Goal: Task Accomplishment & Management: Complete application form

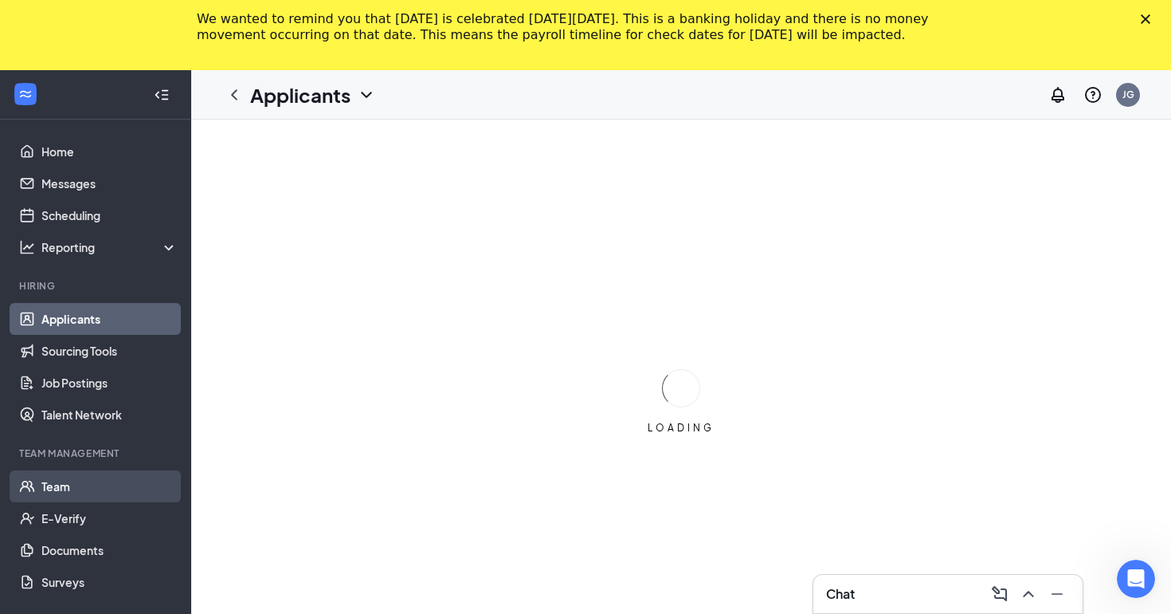
click at [113, 472] on link "Team" at bounding box center [109, 486] width 136 height 32
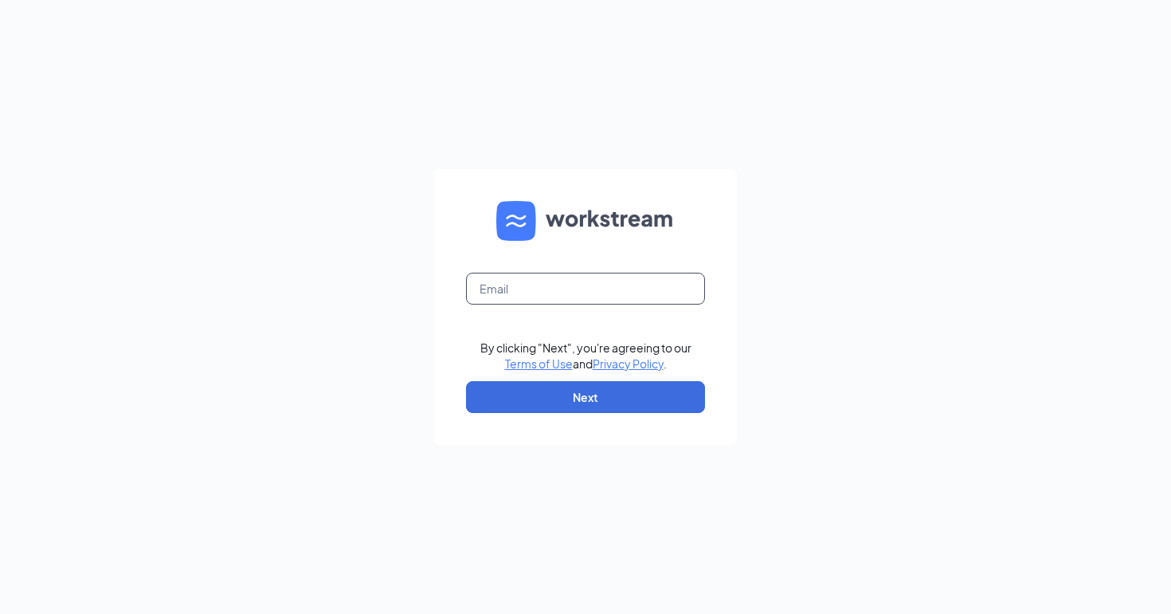
click at [631, 279] on input "text" at bounding box center [585, 289] width 239 height 32
type input "[EMAIL_ADDRESS][DOMAIN_NAME]"
click at [621, 390] on button "Next" at bounding box center [585, 397] width 239 height 32
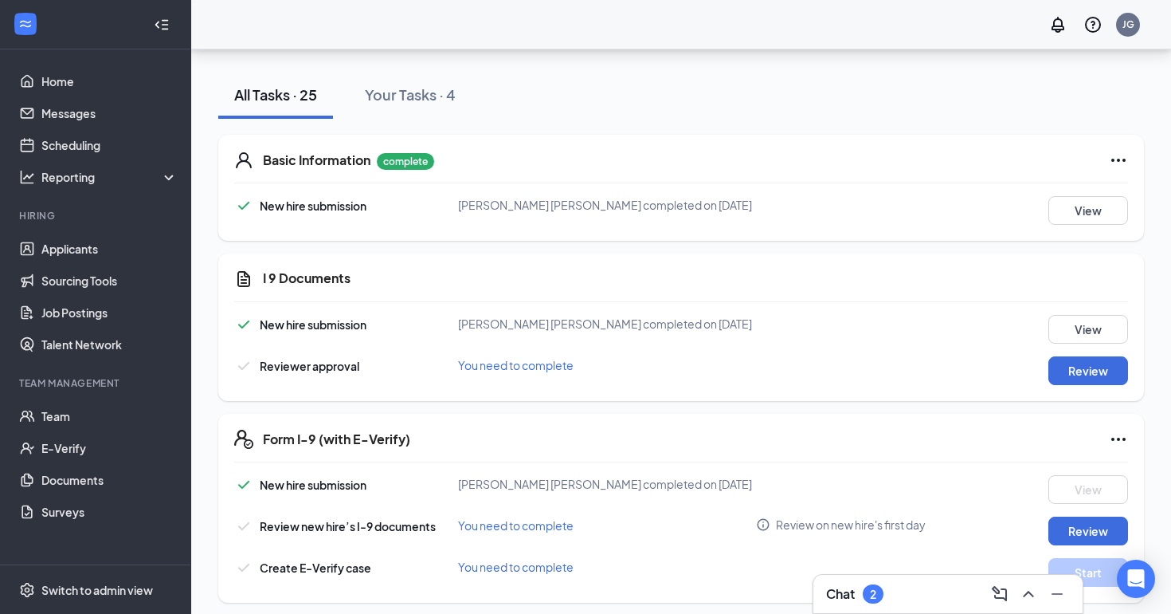
scroll to position [277, 0]
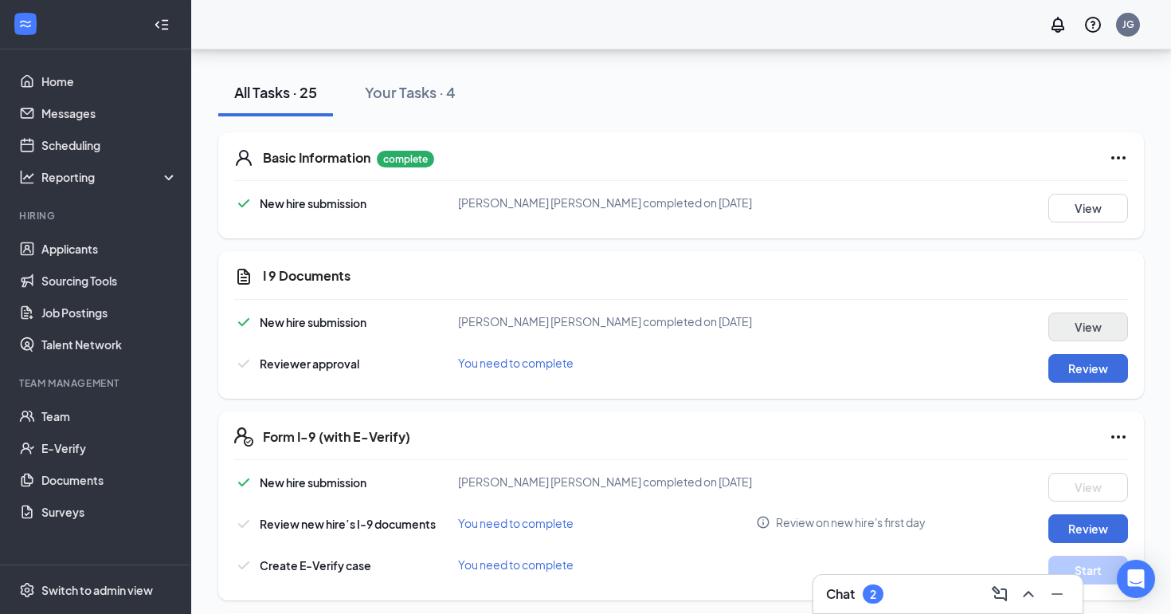
click at [1070, 338] on button "View" at bounding box center [1089, 326] width 80 height 29
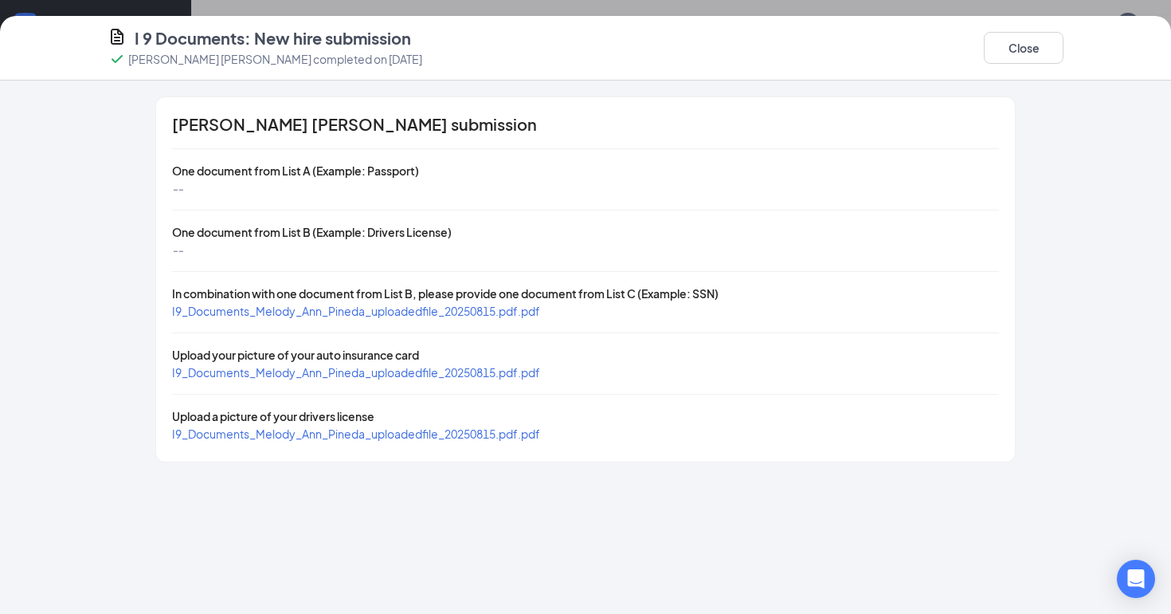
click at [501, 316] on span "I9_Documents_Melody_Ann_Pineda_uploadedfile_20250815.pdf.pdf" at bounding box center [356, 311] width 368 height 14
click at [311, 429] on span "I9_Documents_Melody_Ann_Pineda_uploadedfile_20250815.pdf.pdf" at bounding box center [356, 433] width 368 height 14
click at [1025, 45] on button "Close" at bounding box center [1024, 48] width 80 height 32
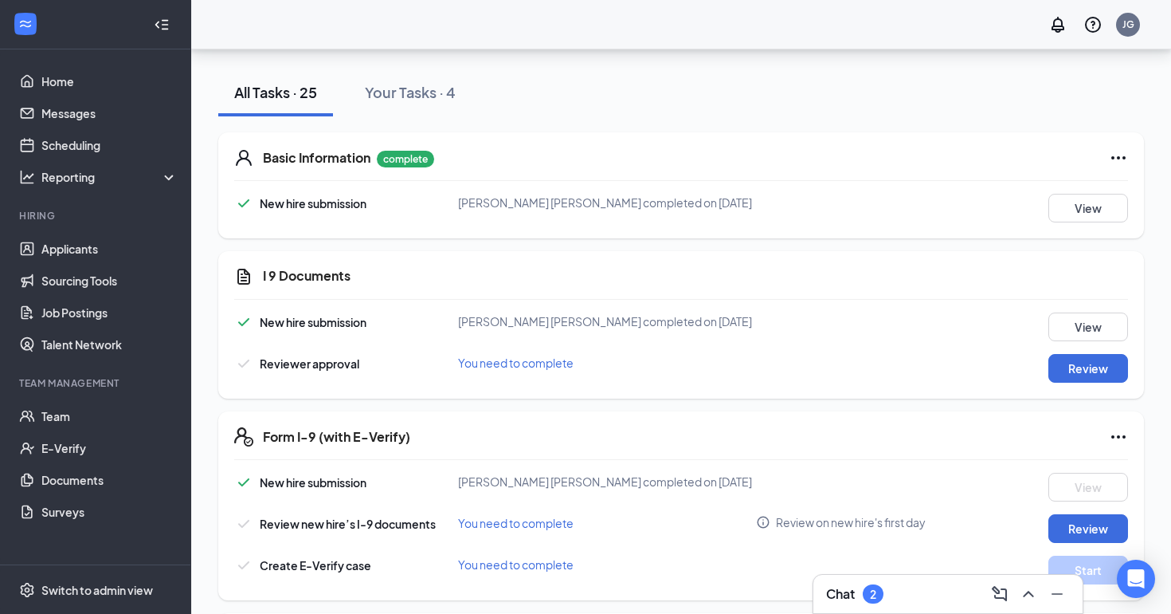
scroll to position [393, 0]
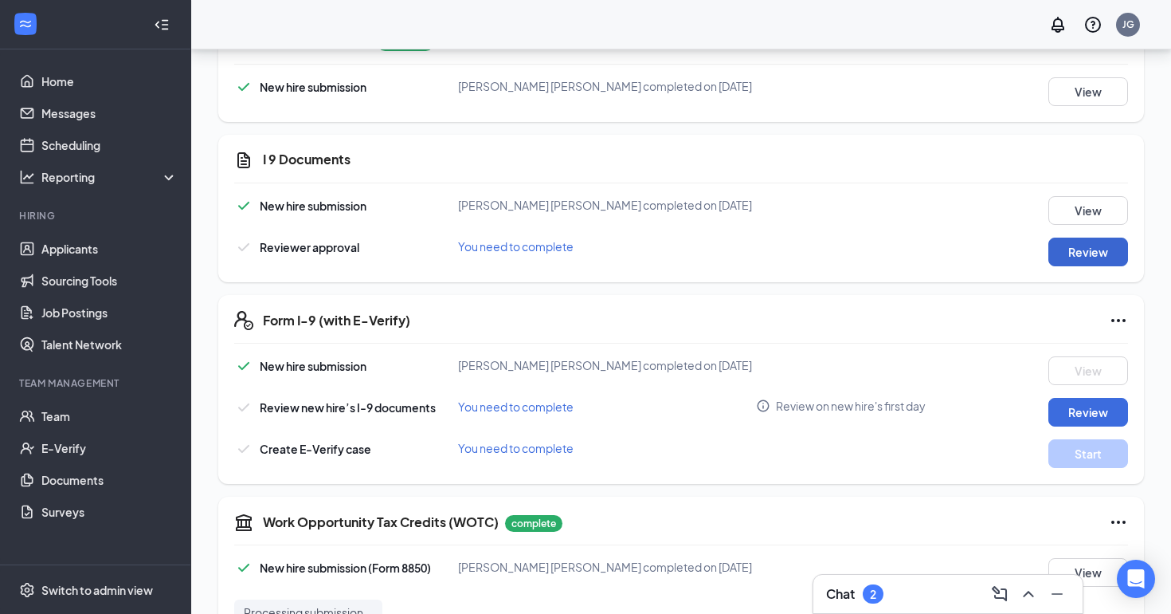
click at [1075, 248] on button "Review" at bounding box center [1089, 251] width 80 height 29
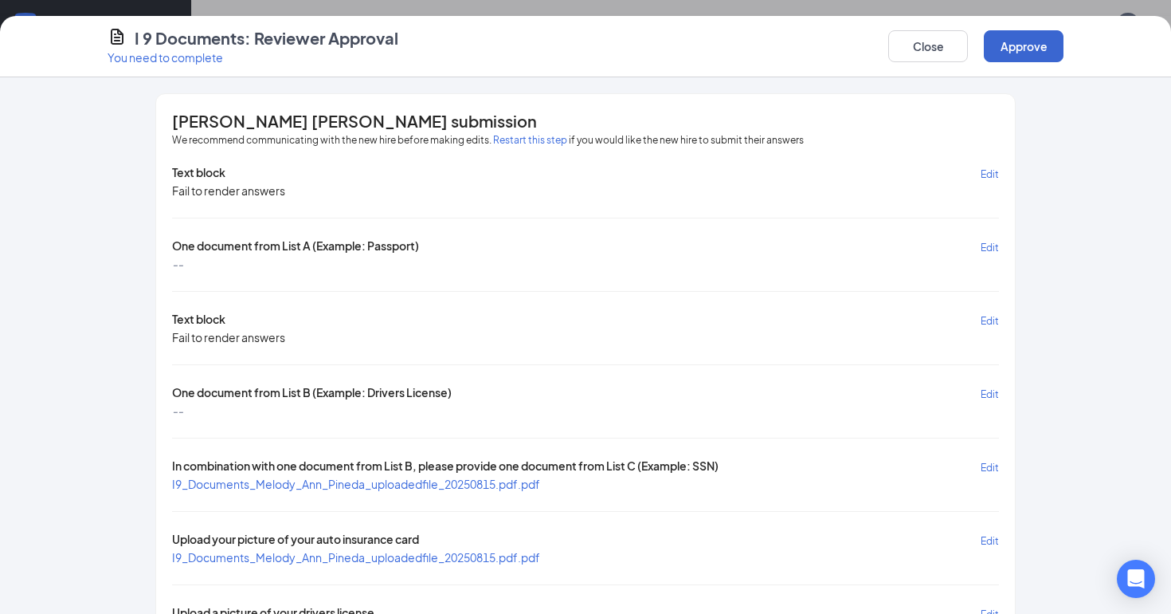
click at [1015, 53] on button "Approve" at bounding box center [1024, 46] width 80 height 32
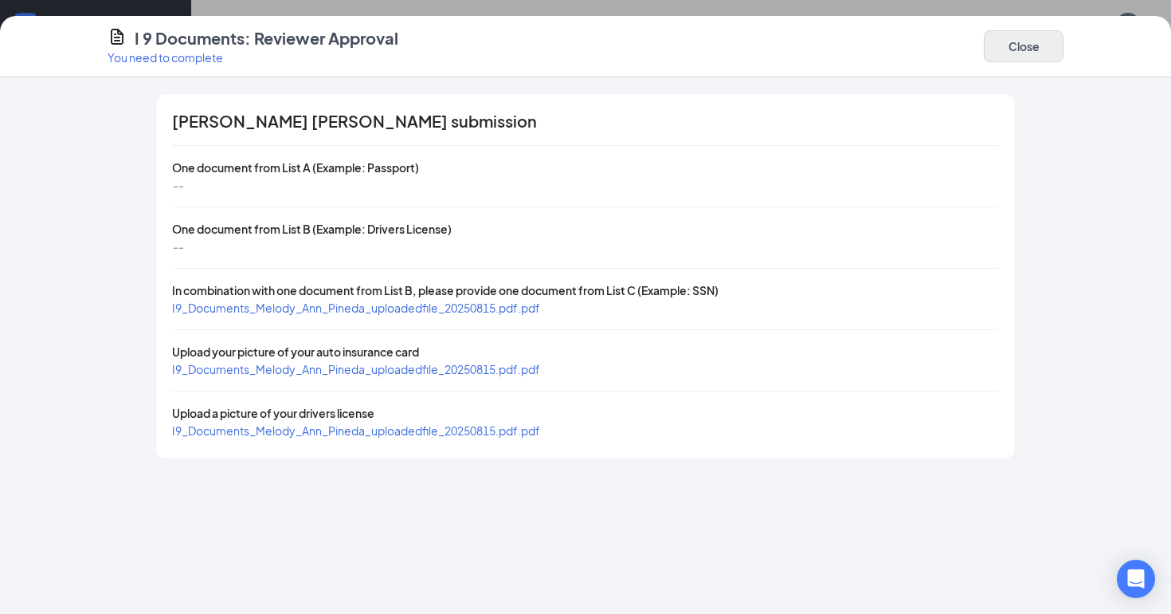
click at [1011, 53] on button "Close" at bounding box center [1024, 46] width 80 height 32
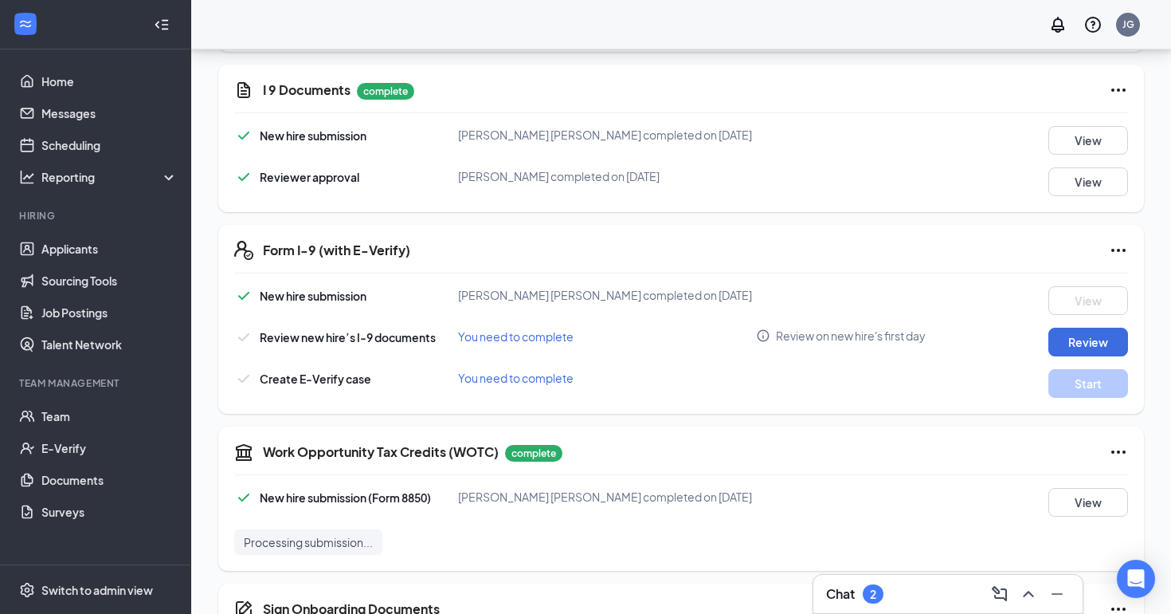
scroll to position [465, 0]
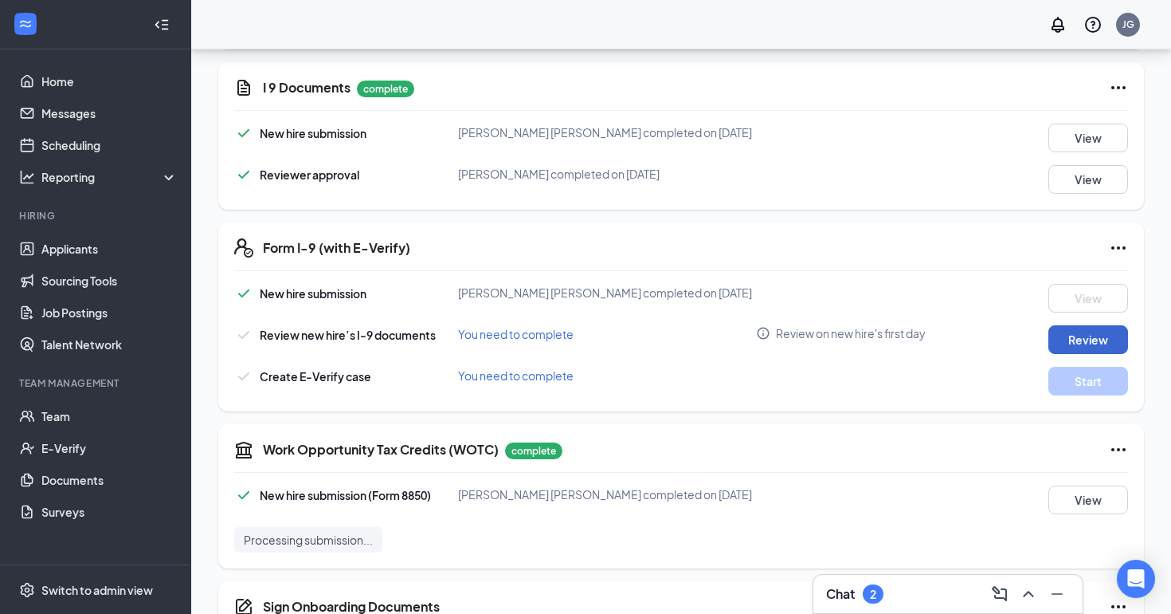
click at [1073, 337] on button "Review" at bounding box center [1089, 339] width 80 height 29
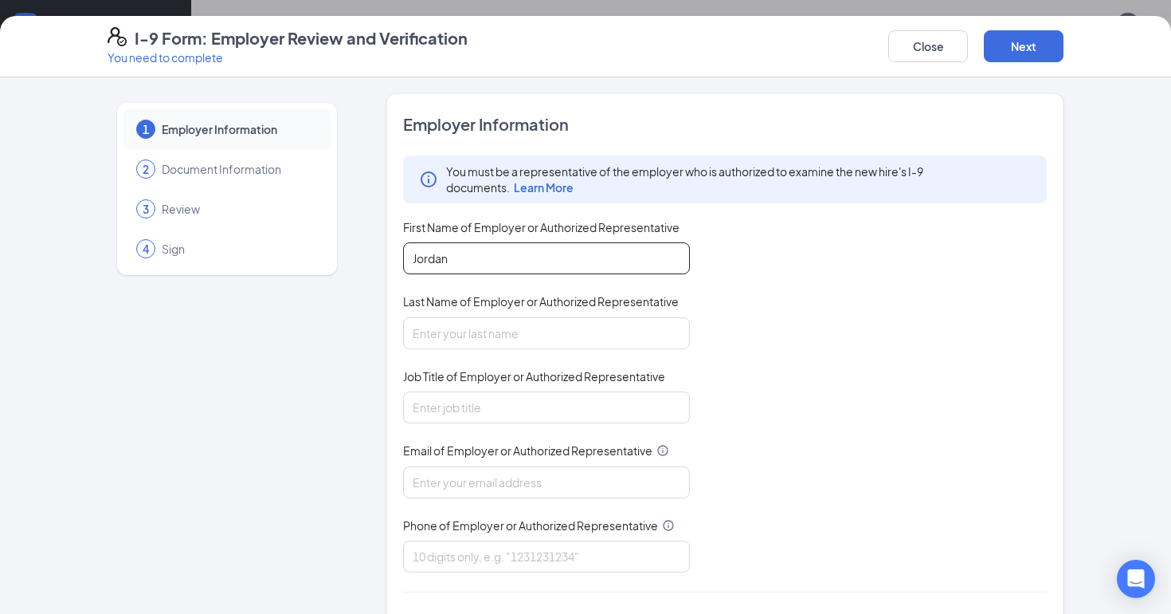
type input "Jordan"
type input "[PERSON_NAME]"
type input "Area Supervisor"
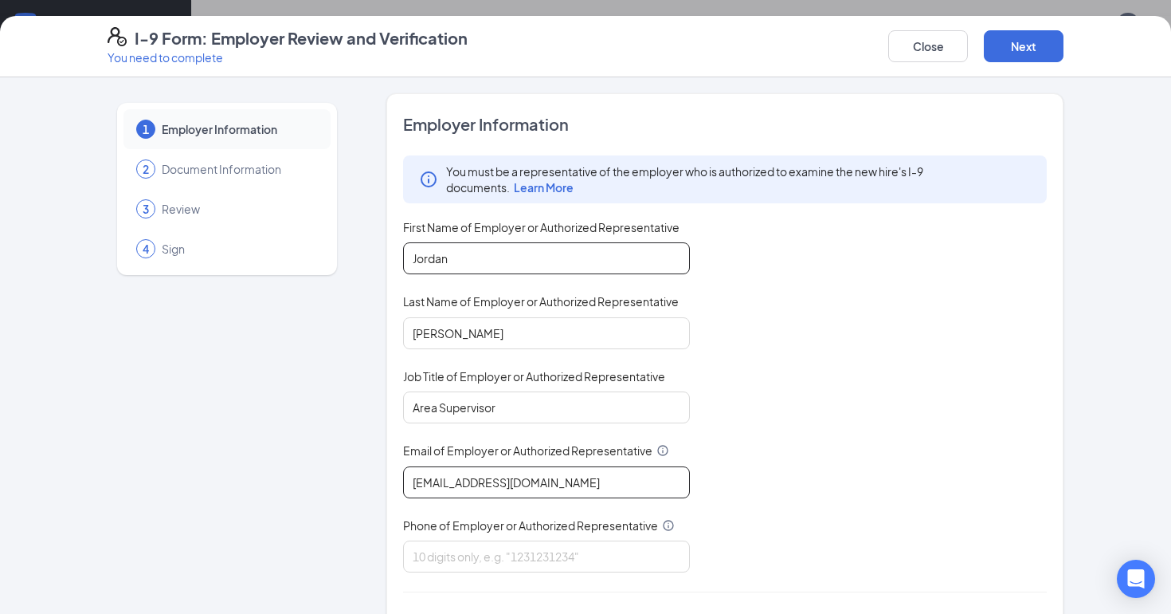
scroll to position [418, 0]
type input "[EMAIL_ADDRESS][DOMAIN_NAME]"
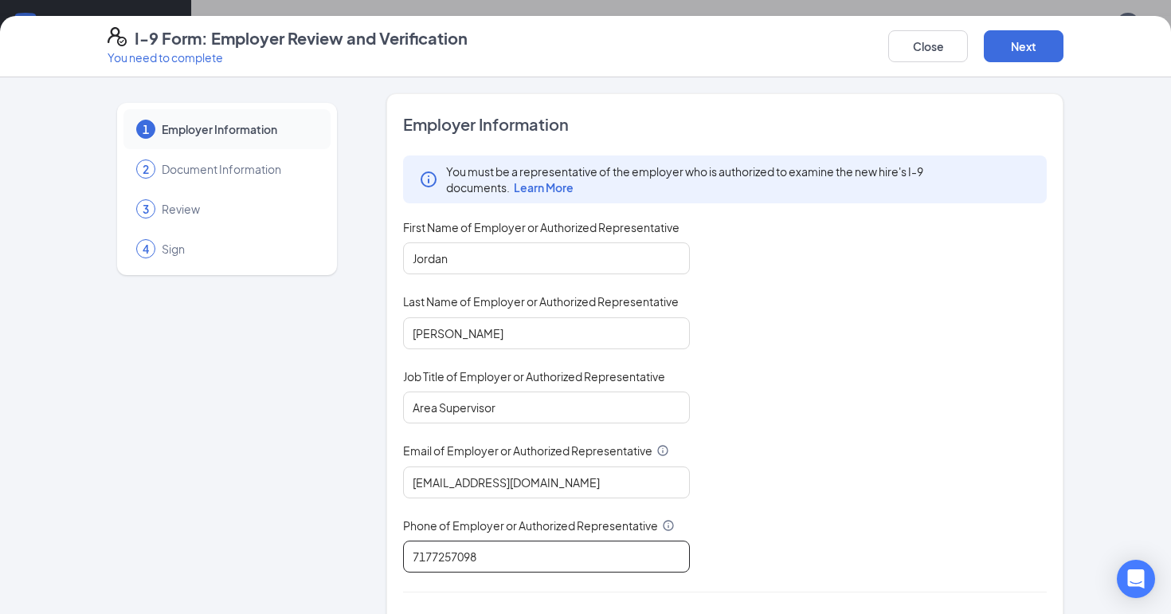
type input "7177257098"
click at [755, 530] on div "You must be a representative of the employer who is authorized to examine the n…" at bounding box center [725, 363] width 644 height 417
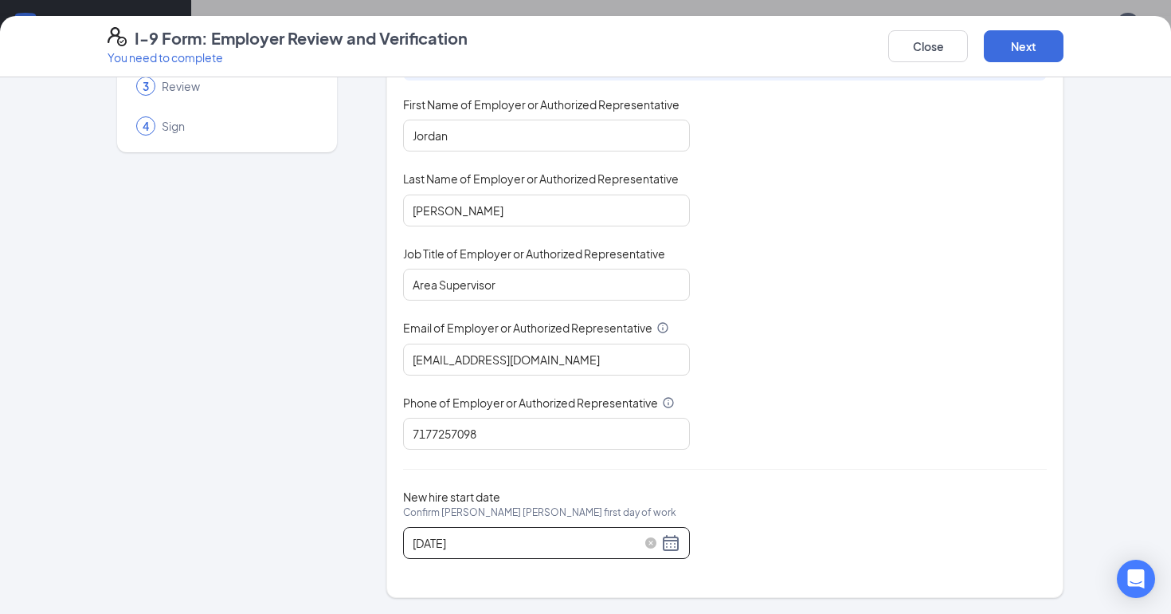
scroll to position [121, 0]
click at [1023, 46] on button "Next" at bounding box center [1024, 46] width 80 height 32
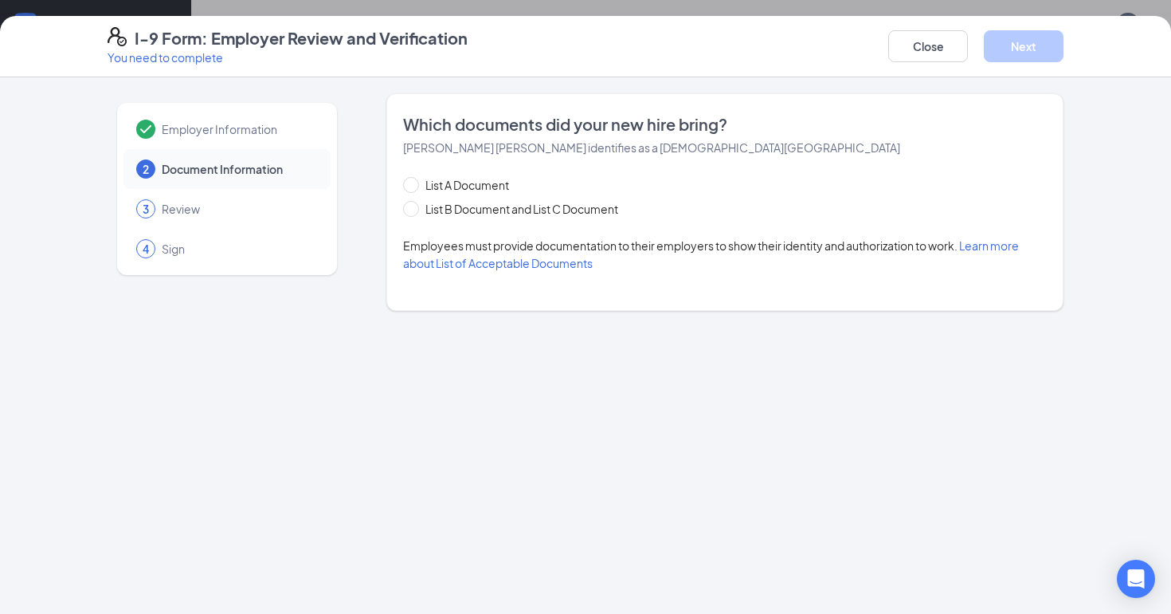
scroll to position [0, 0]
click at [547, 213] on span "List B Document and List C Document" at bounding box center [522, 209] width 206 height 18
click at [414, 212] on input "List B Document and List C Document" at bounding box center [408, 206] width 11 height 11
radio input "true"
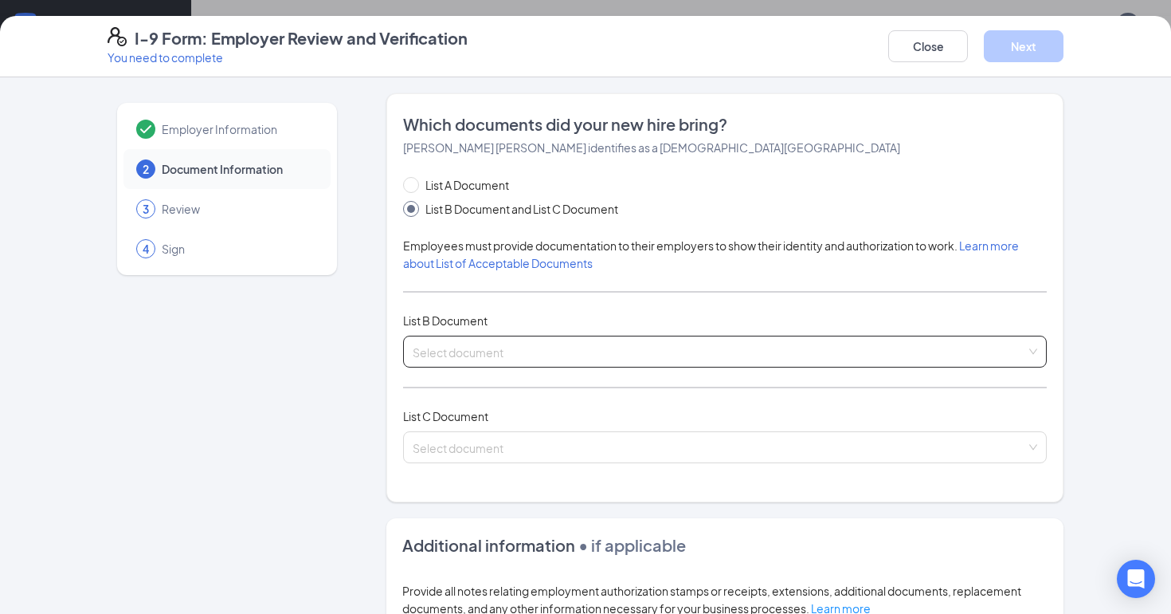
click at [489, 347] on input "search" at bounding box center [720, 348] width 614 height 24
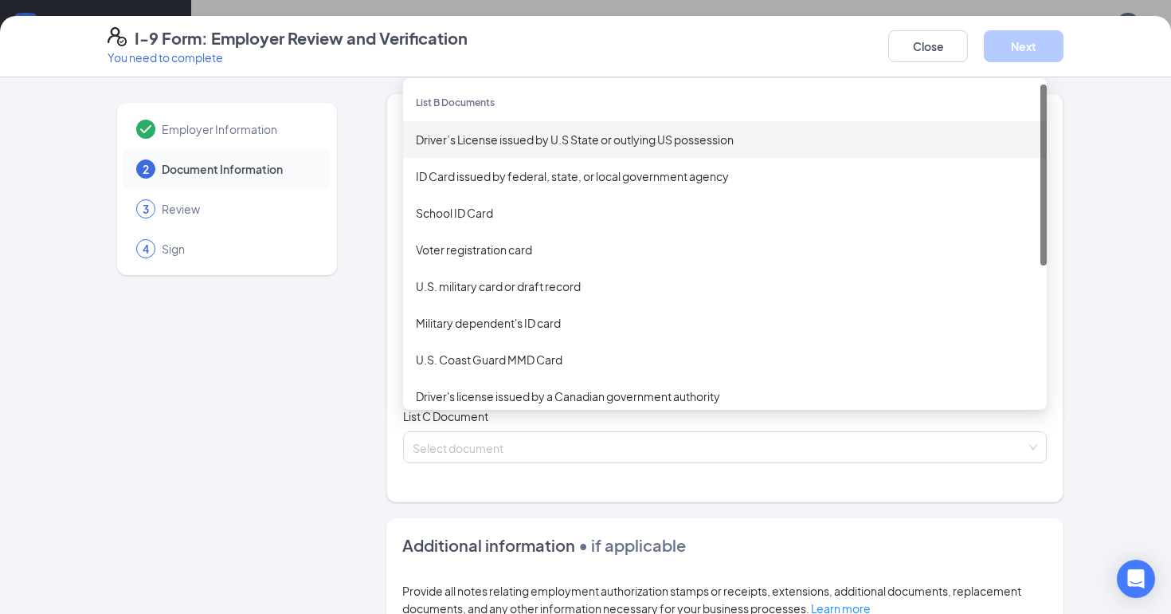
click at [495, 139] on div "Driver’s License issued by U.S State or outlying US possession" at bounding box center [725, 140] width 618 height 18
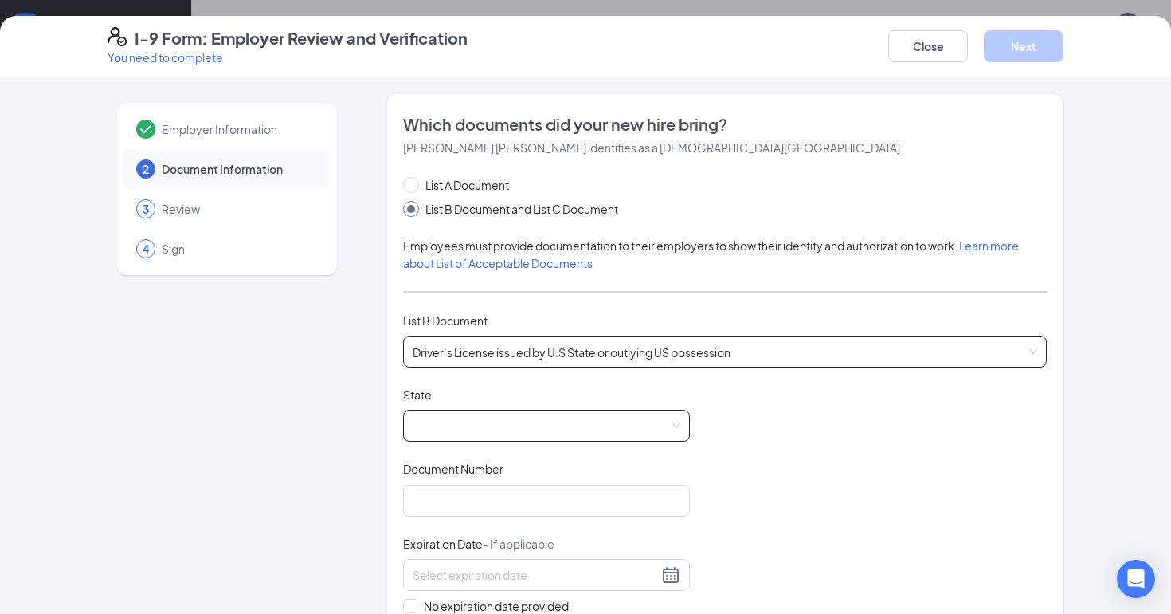
click at [476, 427] on span at bounding box center [547, 425] width 268 height 30
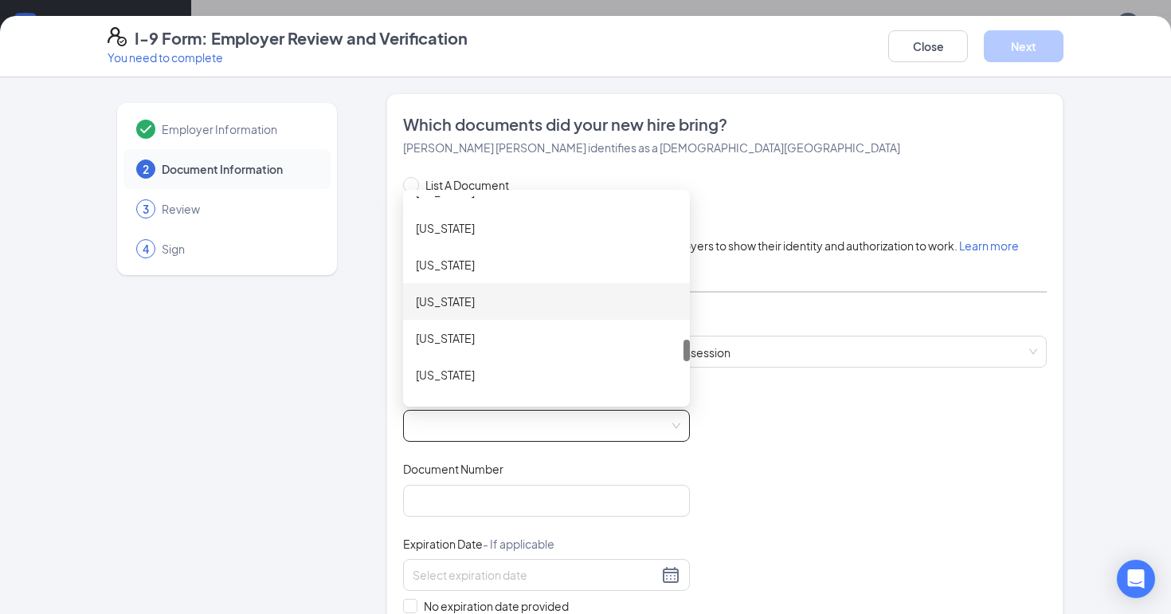
scroll to position [1344, 0]
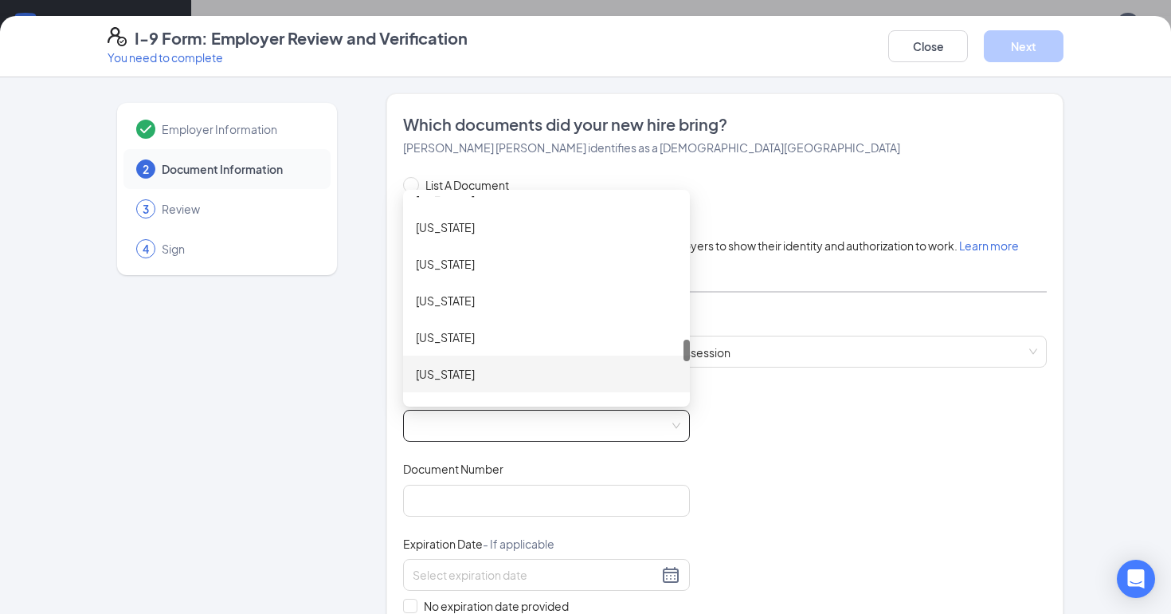
click at [482, 375] on div "[US_STATE]" at bounding box center [546, 374] width 261 height 18
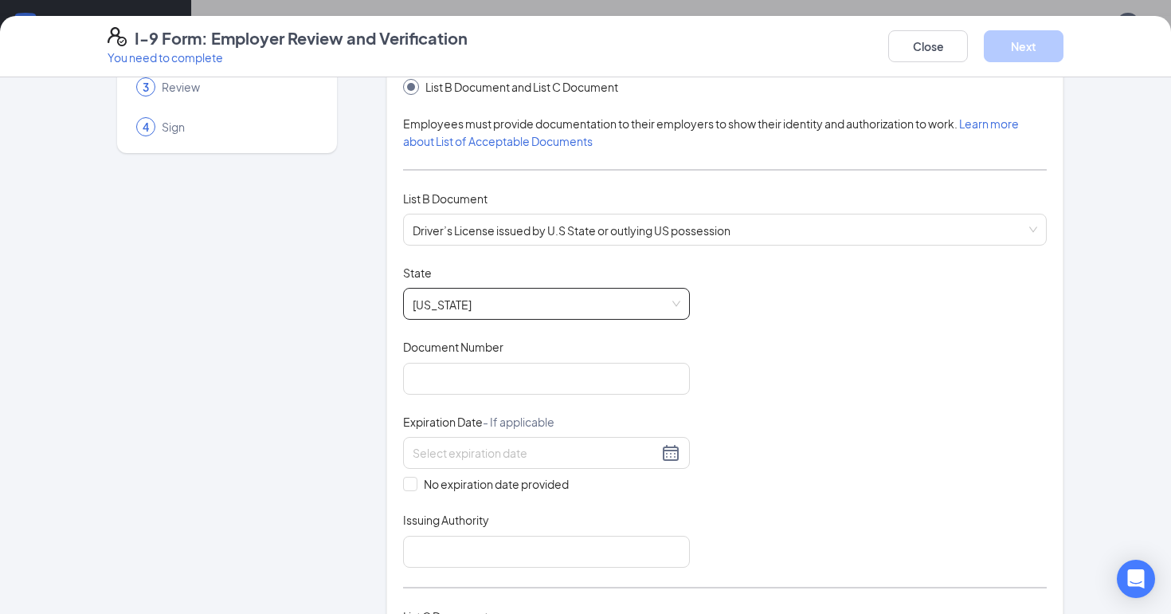
scroll to position [123, 0]
click at [520, 382] on input "Document Number" at bounding box center [546, 378] width 287 height 32
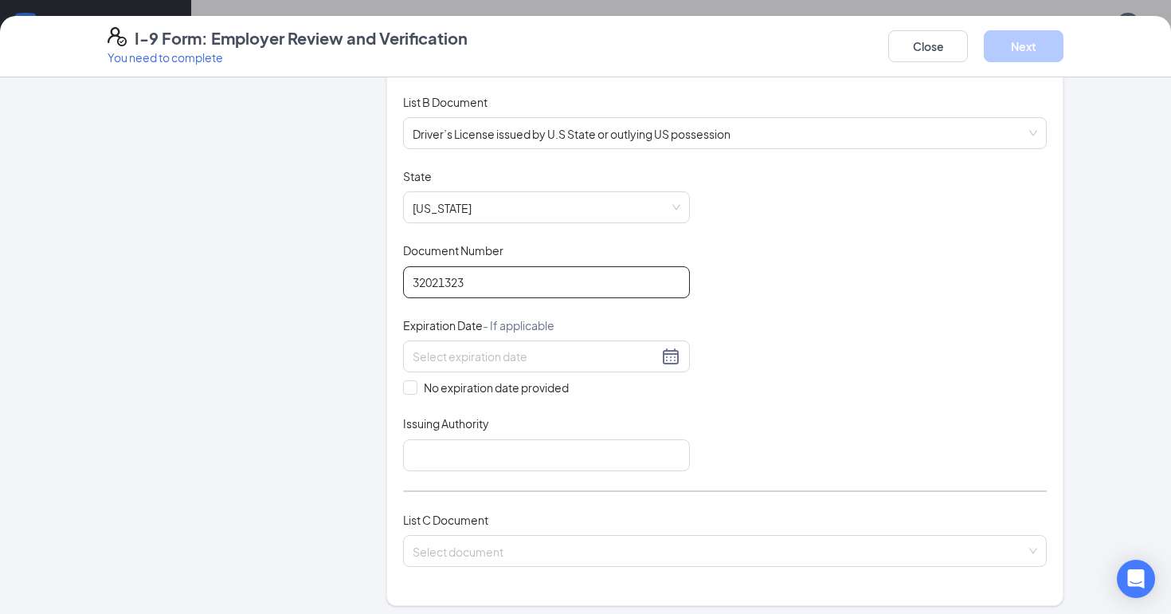
scroll to position [294, 0]
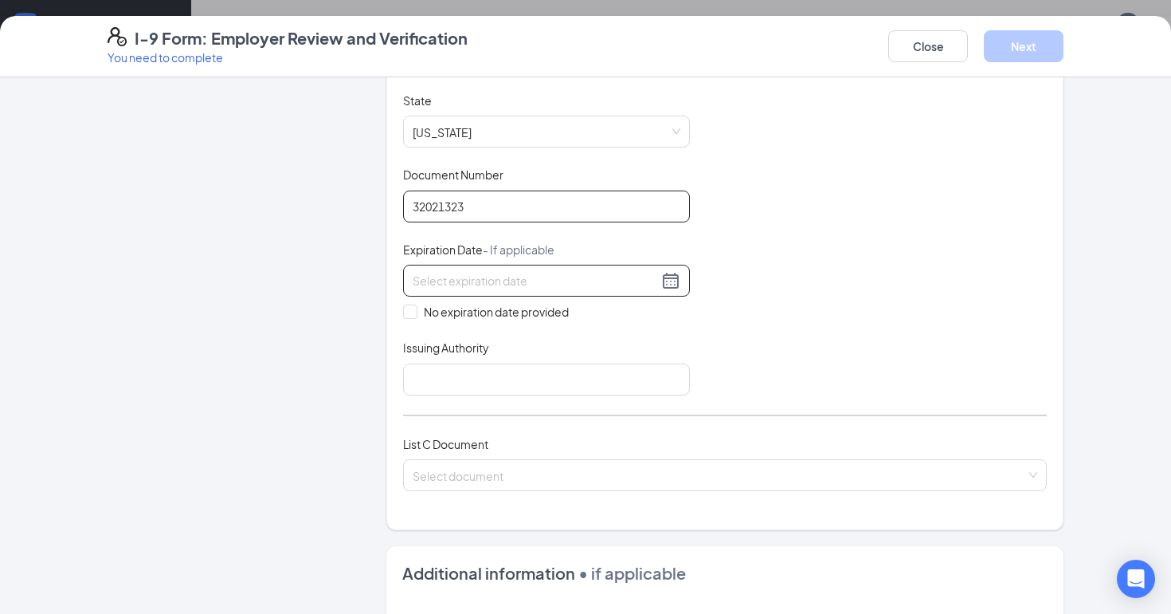
type input "32021323"
click at [675, 285] on div at bounding box center [547, 280] width 268 height 19
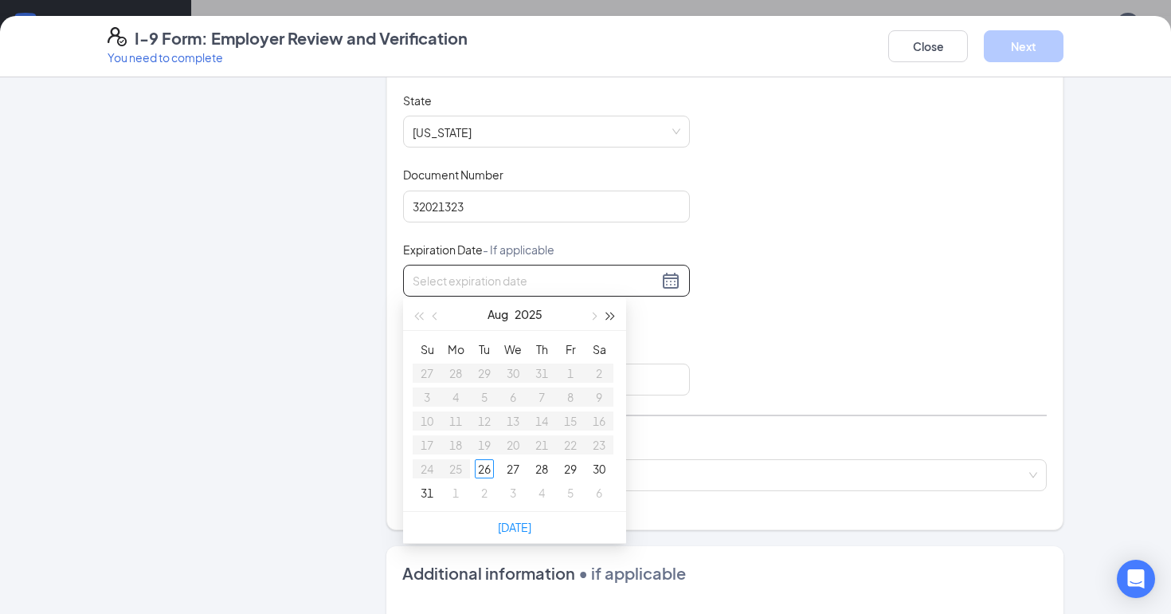
click at [607, 316] on span "button" at bounding box center [611, 316] width 8 height 8
click at [597, 316] on button "button" at bounding box center [593, 314] width 18 height 32
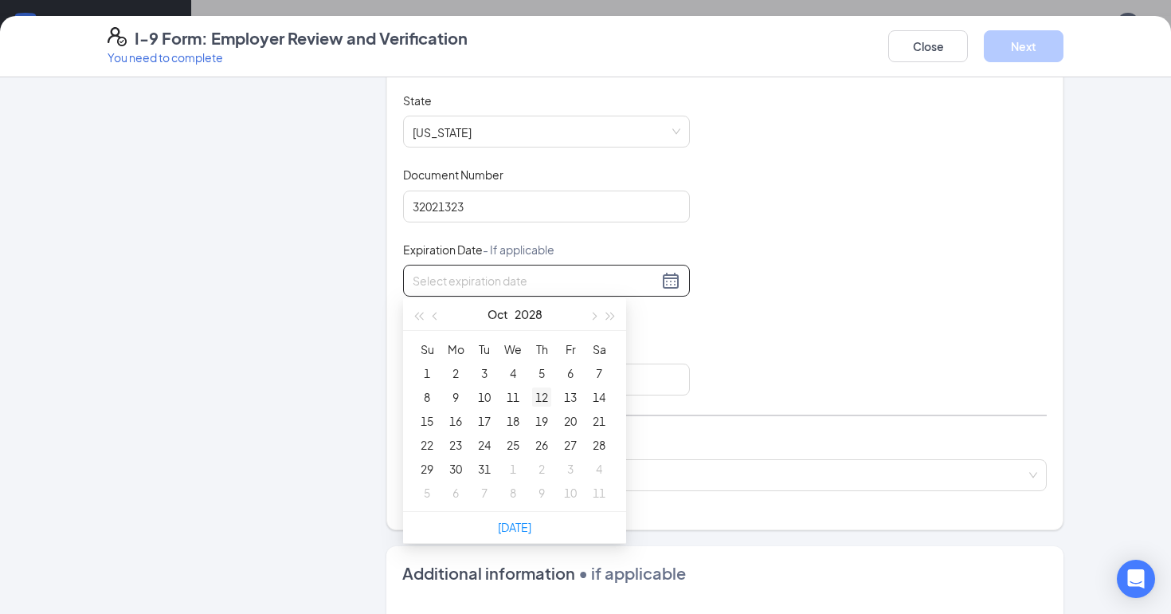
type input "10/06/2028"
type input "10/13/2028"
type input "10/20/2028"
type input "10/27/2028"
click at [573, 445] on div "27" at bounding box center [570, 444] width 19 height 19
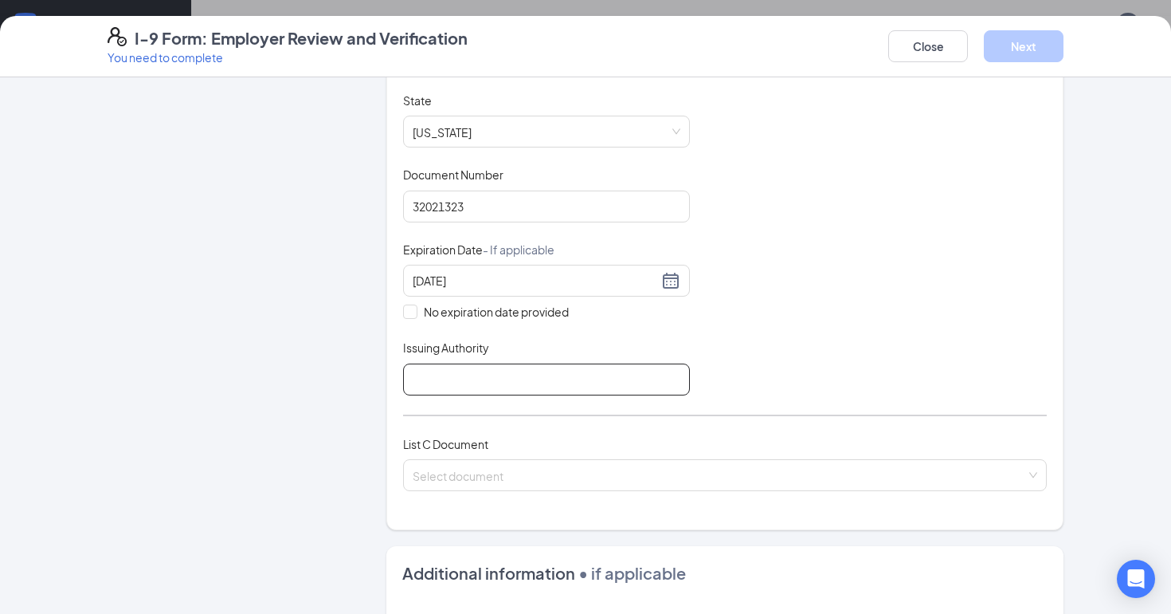
click at [535, 374] on input "Issuing Authority" at bounding box center [546, 379] width 287 height 32
type input "PA"
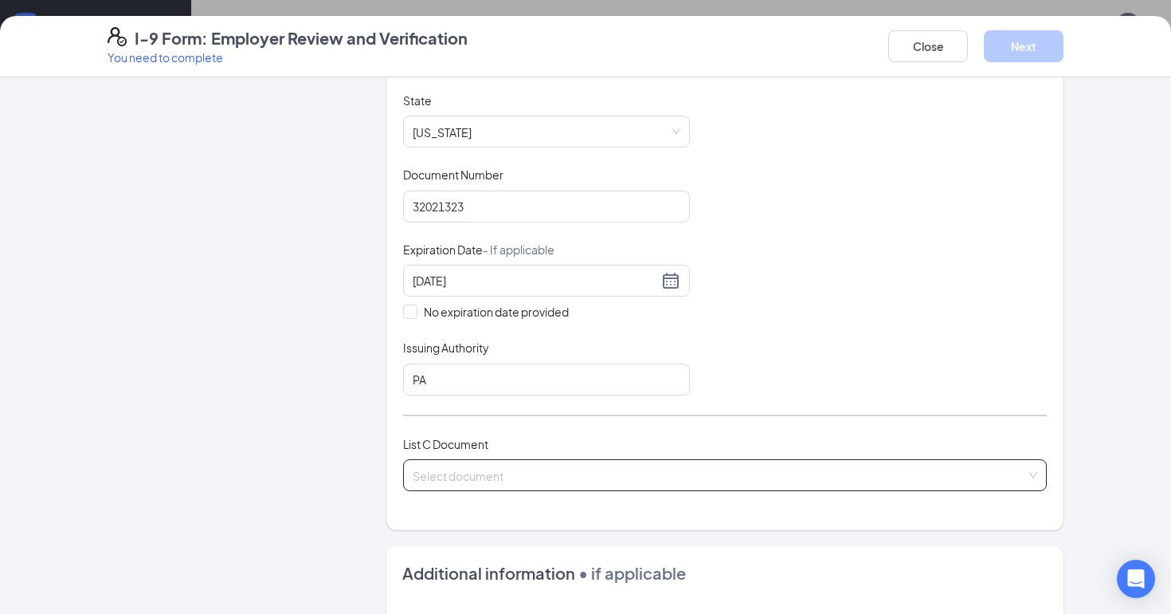
click at [714, 473] on input "search" at bounding box center [720, 472] width 614 height 24
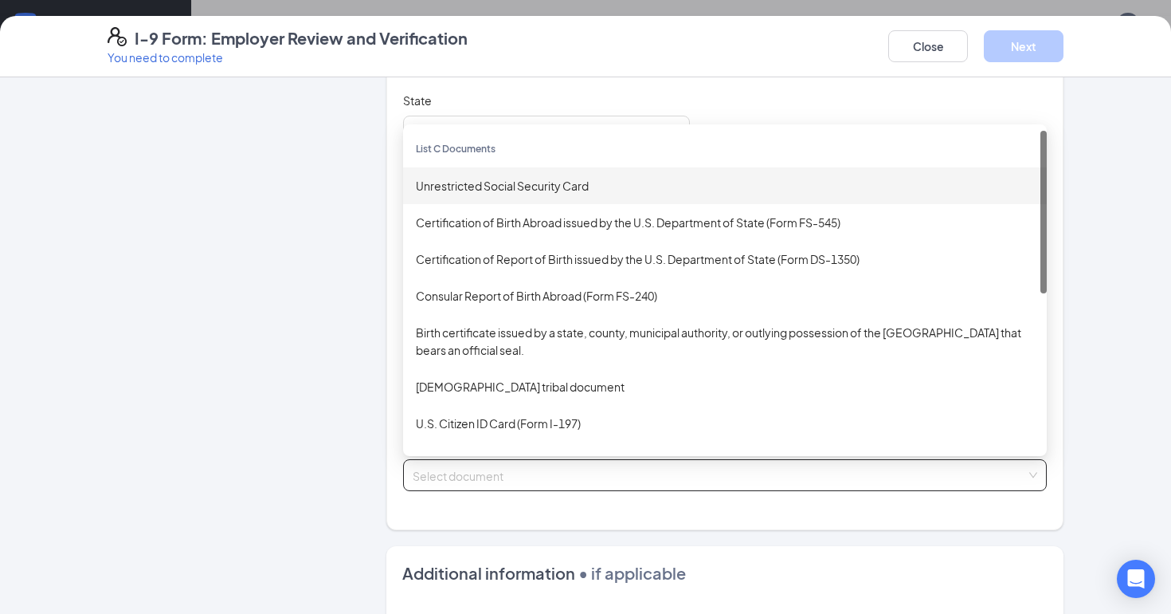
click at [669, 172] on div "Unrestricted Social Security Card" at bounding box center [725, 185] width 644 height 37
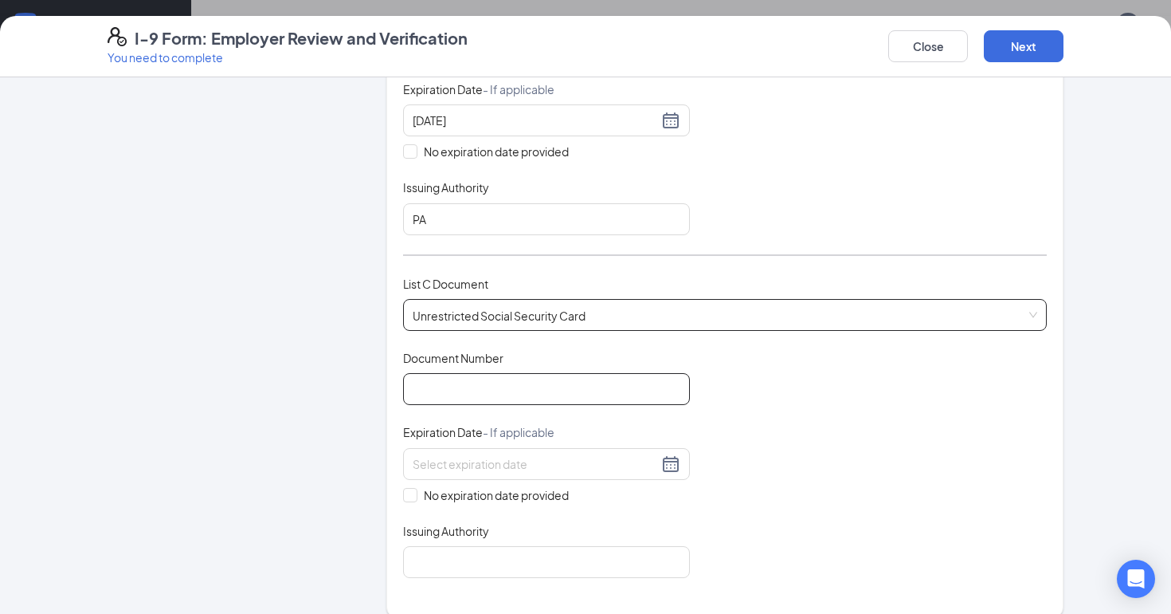
scroll to position [507, 0]
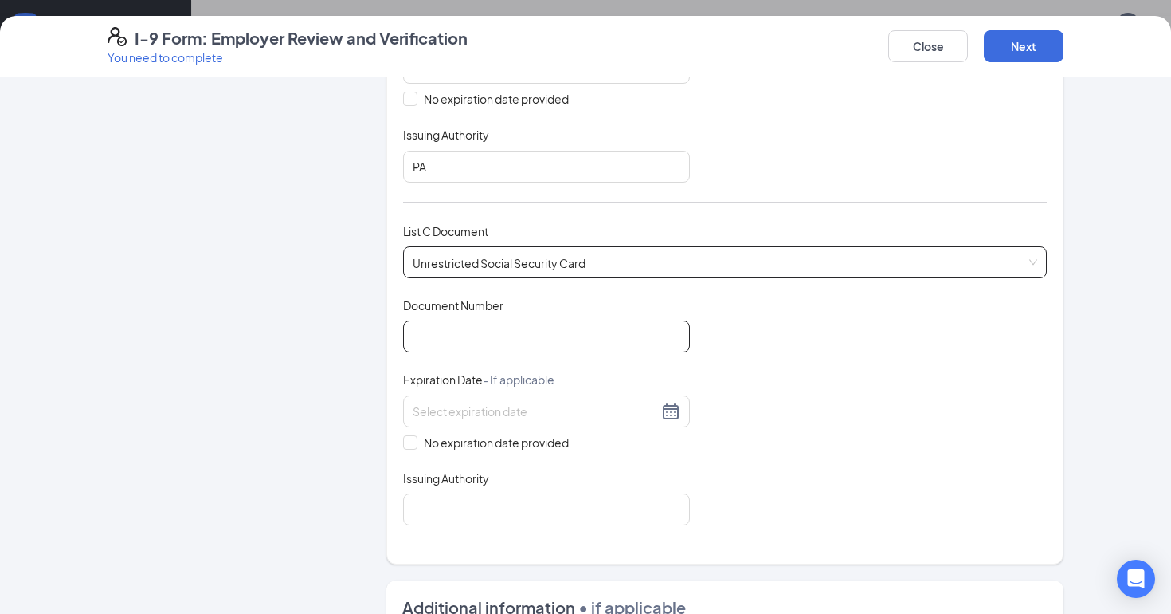
click at [548, 332] on input "Document Number" at bounding box center [546, 336] width 287 height 32
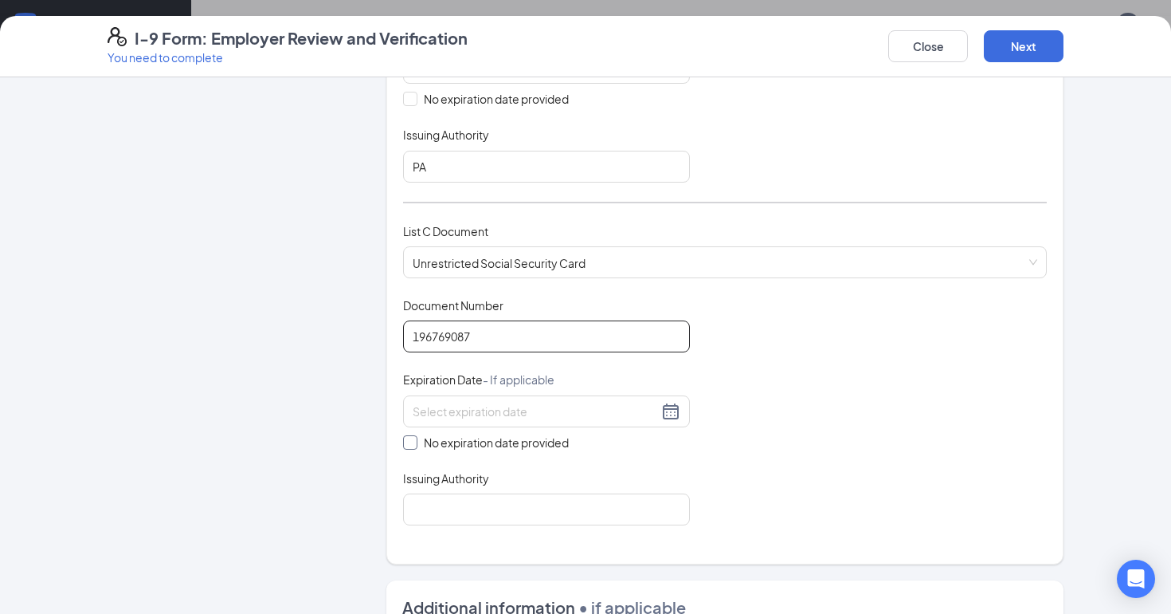
type input "196769087"
click at [527, 440] on span "No expiration date provided" at bounding box center [497, 443] width 158 height 18
click at [414, 440] on input "No expiration date provided" at bounding box center [408, 440] width 11 height 11
checkbox input "true"
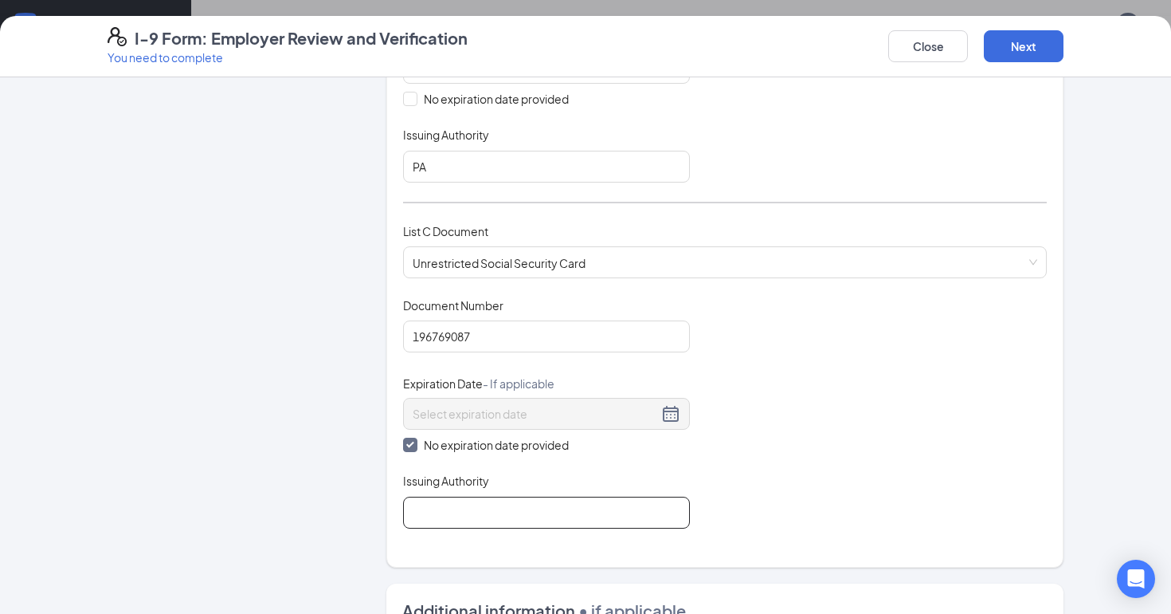
click at [525, 514] on input "Issuing Authority" at bounding box center [546, 512] width 287 height 32
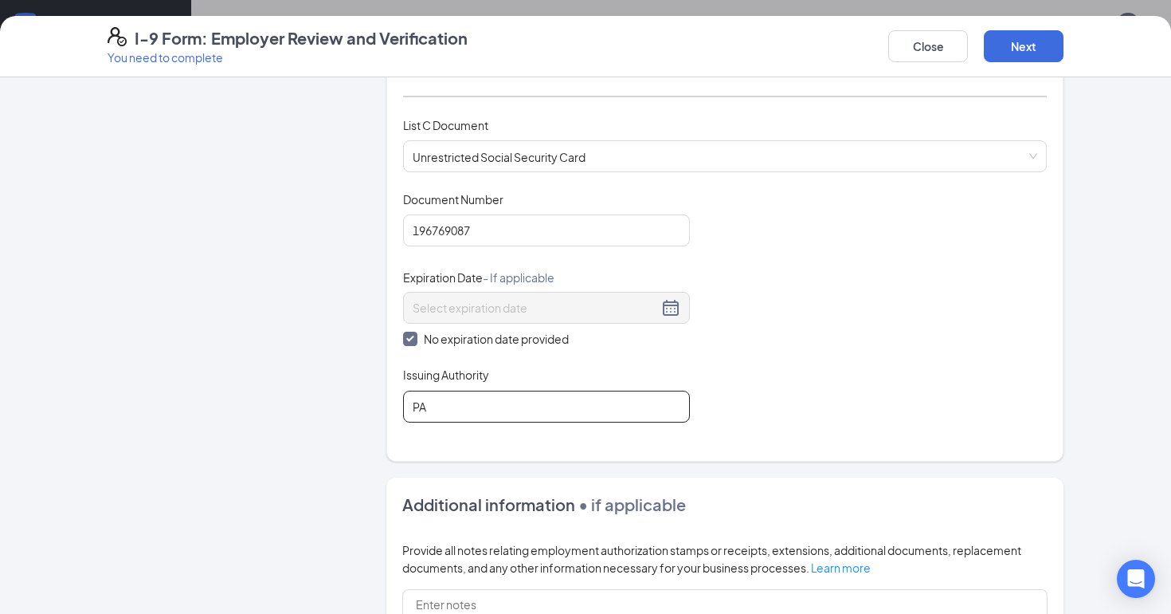
scroll to position [634, 0]
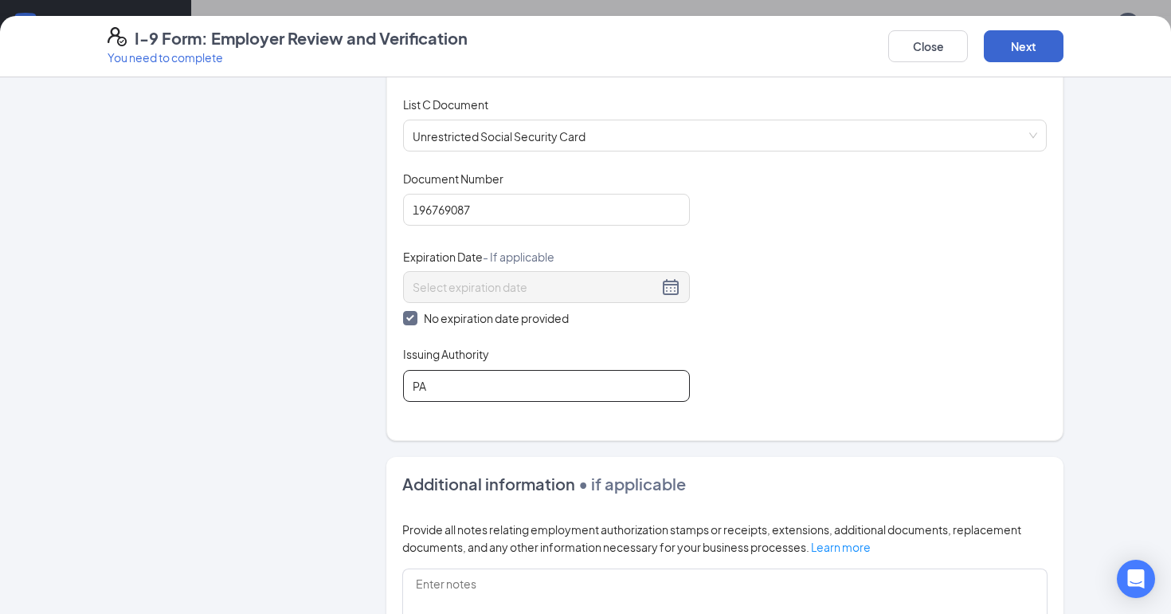
type input "PA"
click at [1009, 48] on button "Next" at bounding box center [1024, 46] width 80 height 32
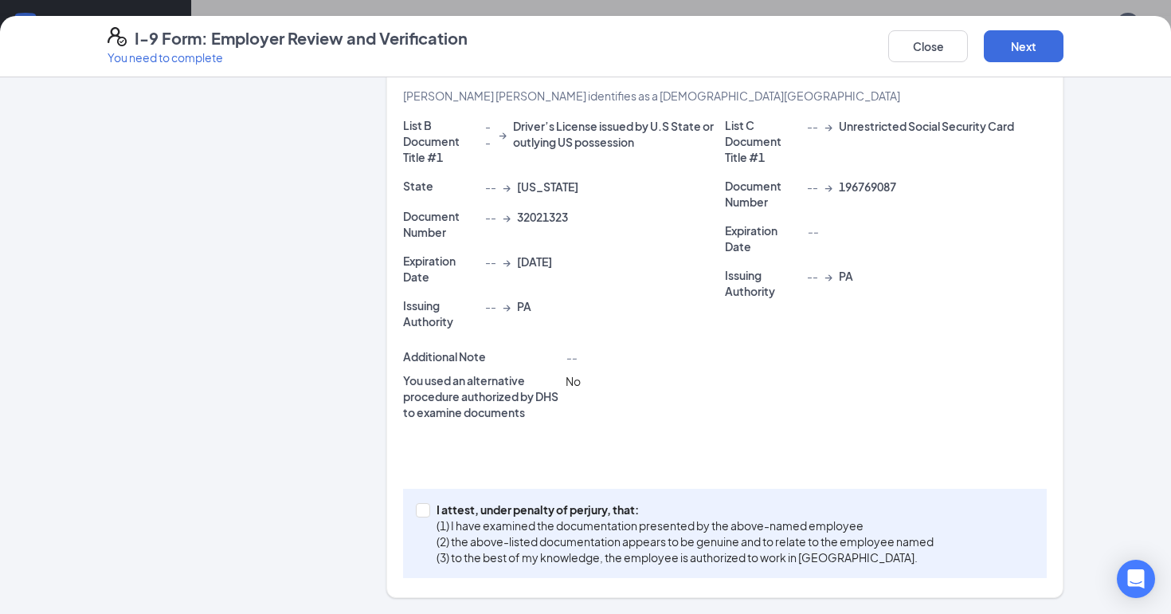
scroll to position [379, 0]
click at [533, 515] on p "I attest, under penalty of perjury, that:" at bounding box center [685, 510] width 497 height 16
click at [427, 515] on input "I attest, under penalty of [PERSON_NAME], that: (1) I have examined the documen…" at bounding box center [421, 509] width 11 height 11
checkbox input "true"
click at [1015, 60] on button "Next" at bounding box center [1024, 46] width 80 height 32
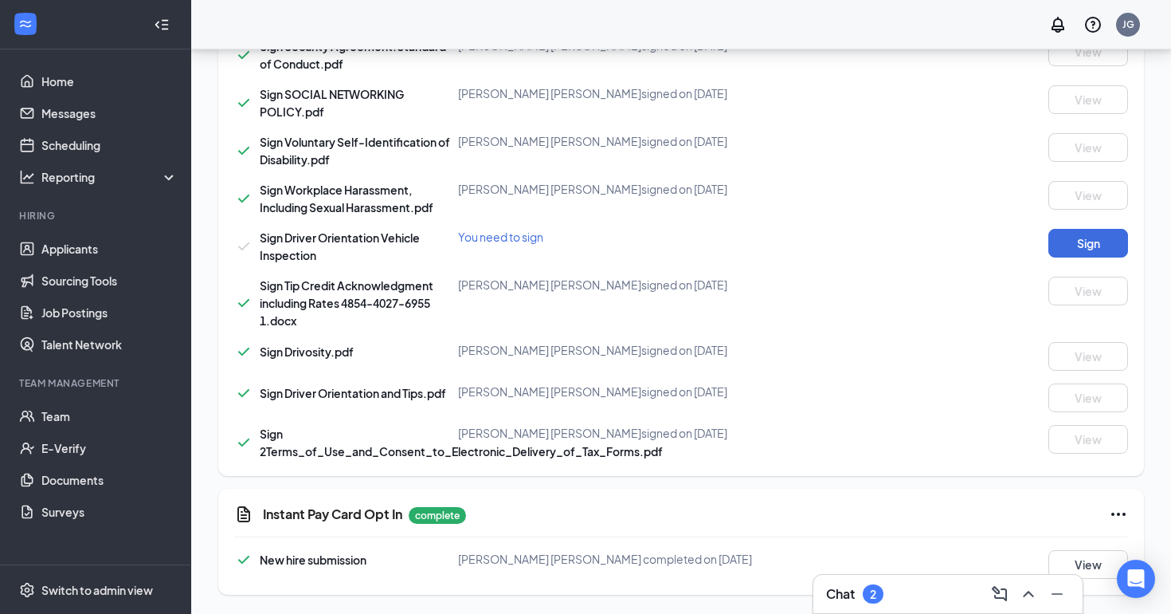
scroll to position [1523, 0]
click at [1058, 249] on button "Sign" at bounding box center [1089, 243] width 80 height 29
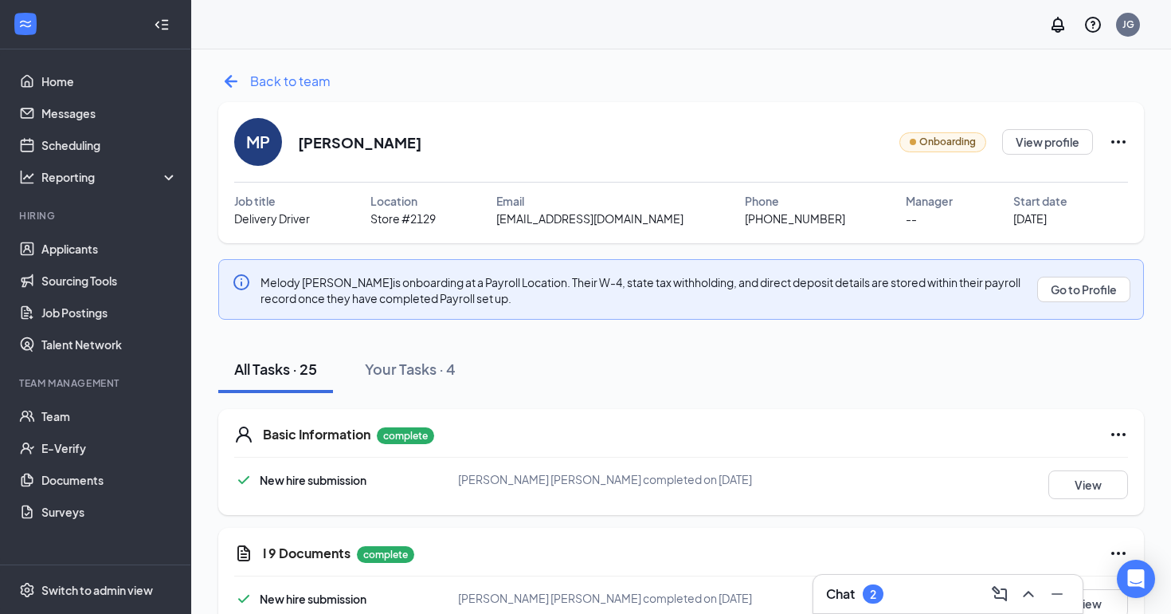
scroll to position [0, 0]
click at [254, 84] on span "Back to team" at bounding box center [290, 81] width 80 height 20
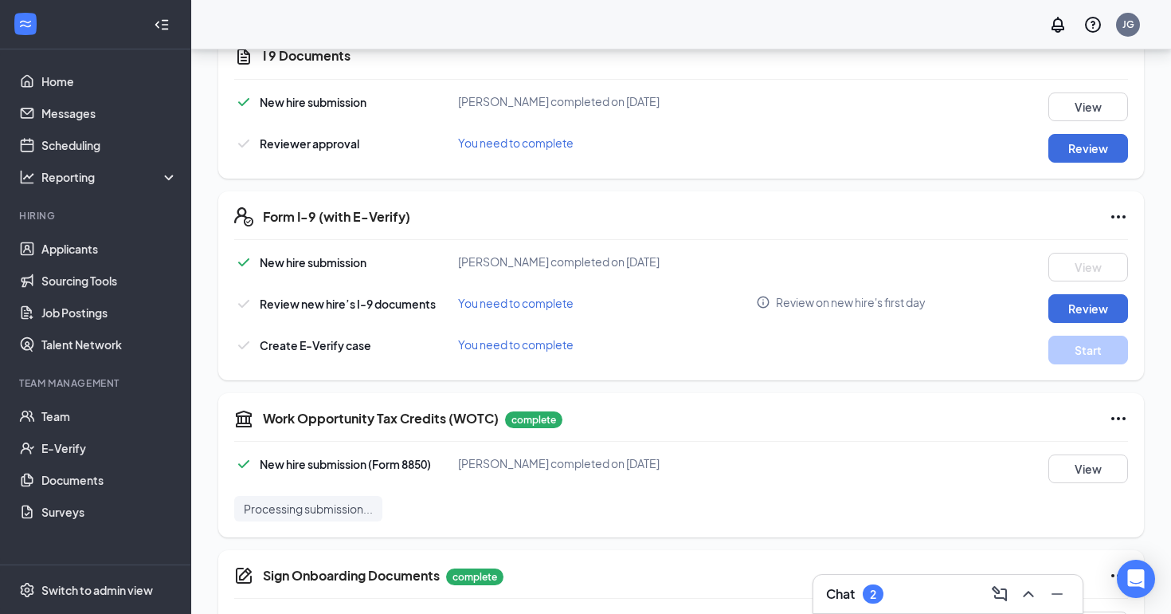
scroll to position [575, 0]
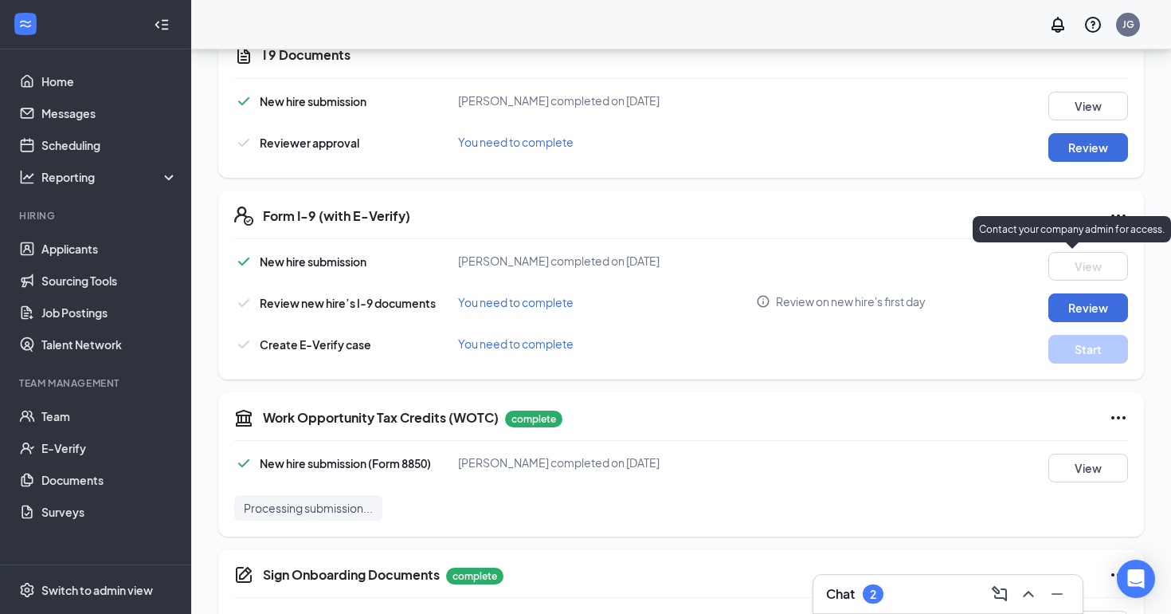
drag, startPoint x: 1086, startPoint y: 303, endPoint x: 984, endPoint y: 213, distance: 136.1
click at [983, 214] on div "Form I-9 (with E-Verify) New hire submission [PERSON_NAME] completed on [DATE] …" at bounding box center [681, 284] width 926 height 189
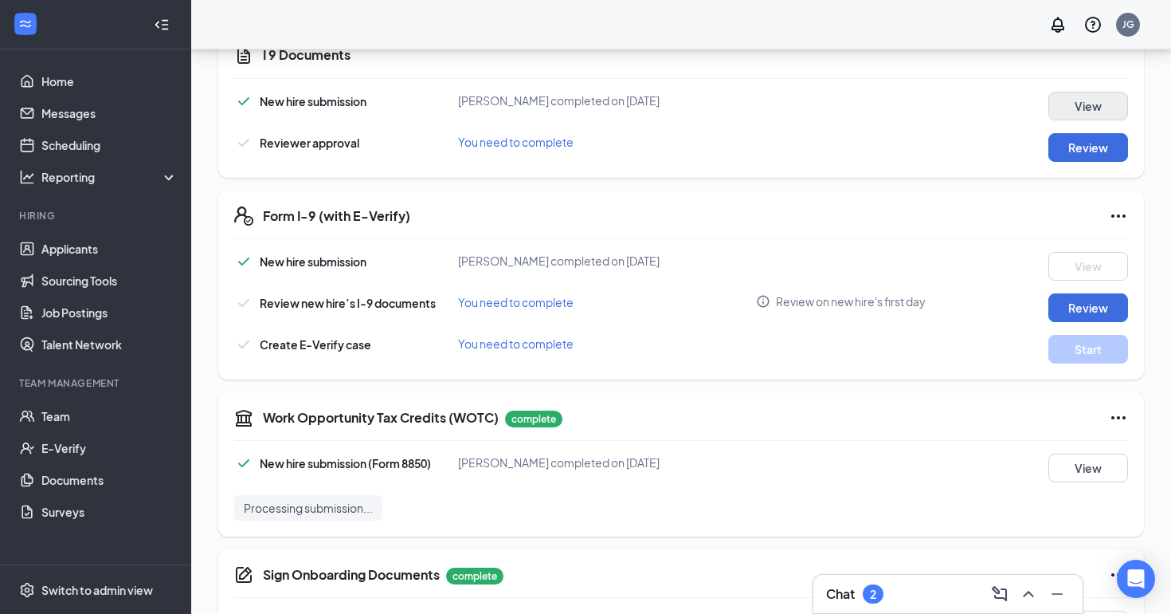
click at [1069, 95] on button "View" at bounding box center [1089, 106] width 80 height 29
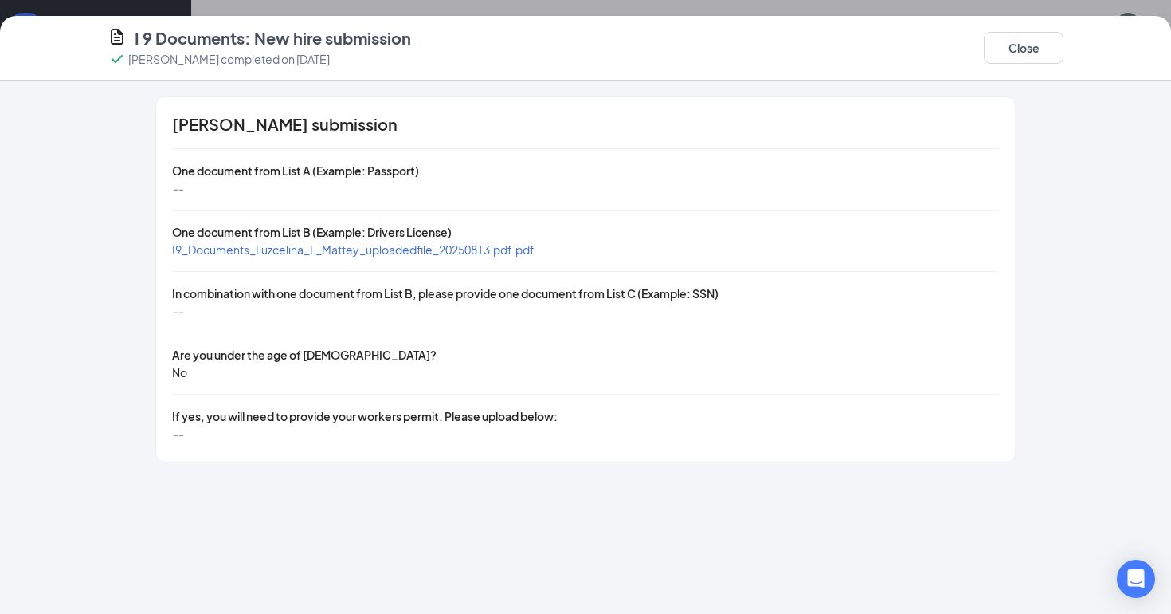
click at [470, 245] on span "I9_Documents_Luzcelina_L_Mattey_uploadedfile_20250813.pdf.pdf" at bounding box center [353, 249] width 363 height 14
click at [995, 56] on button "Close" at bounding box center [1024, 48] width 80 height 32
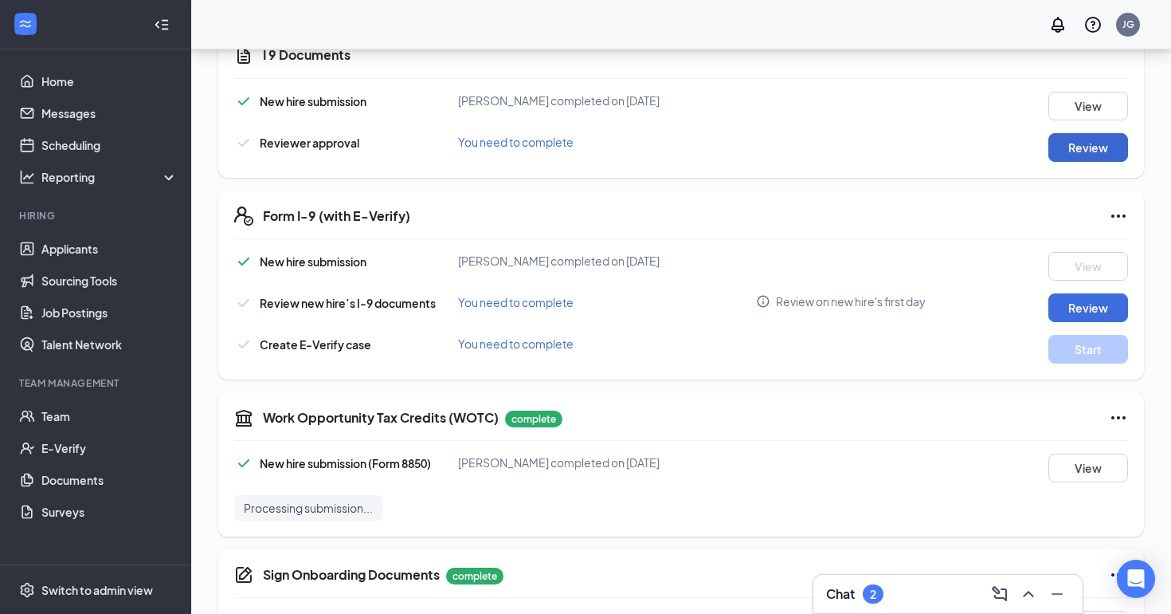
click at [1079, 143] on button "Review" at bounding box center [1089, 147] width 80 height 29
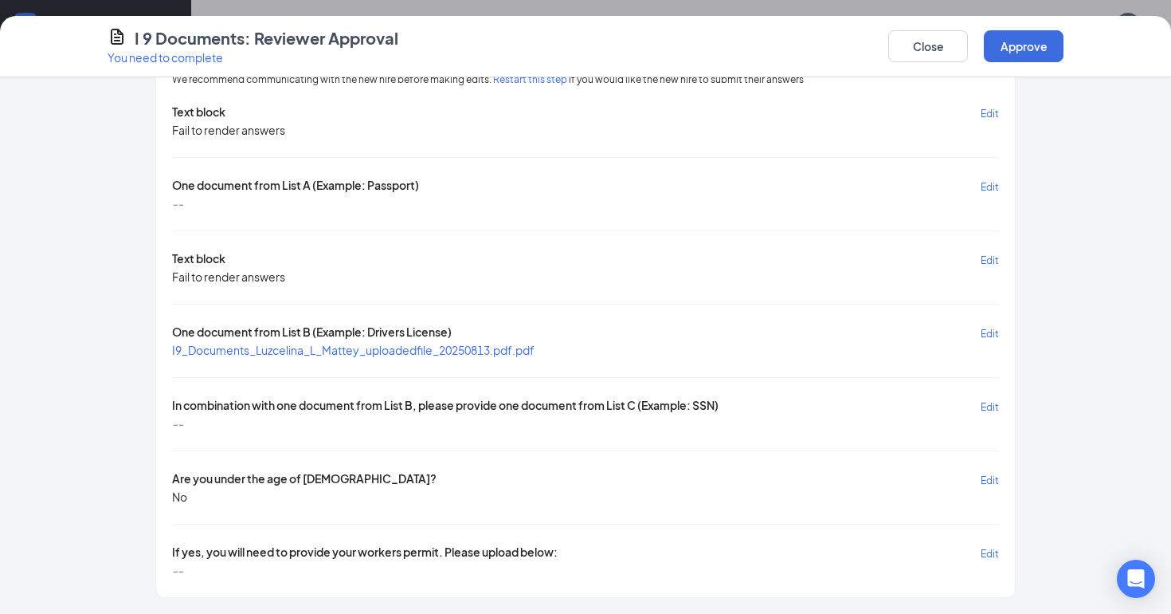
scroll to position [61, 0]
click at [991, 404] on span "Edit" at bounding box center [990, 407] width 18 height 12
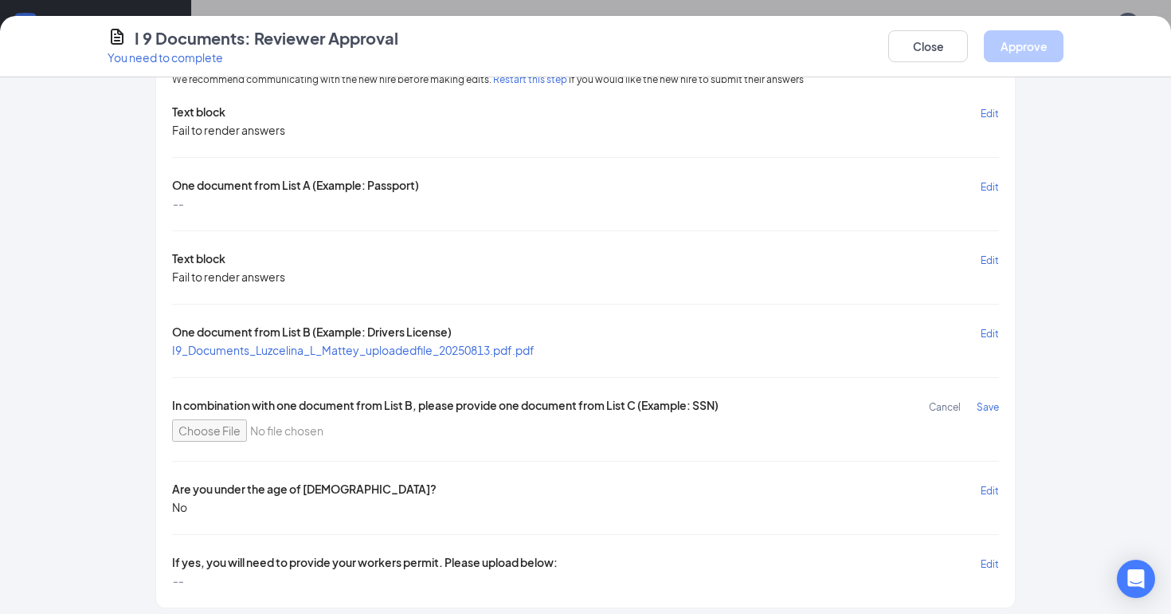
click at [191, 428] on input "file" at bounding box center [585, 430] width 827 height 22
type input "C:\fakepath\8fUiUsrs.JPEG"
click at [988, 403] on span "Save" at bounding box center [988, 407] width 22 height 12
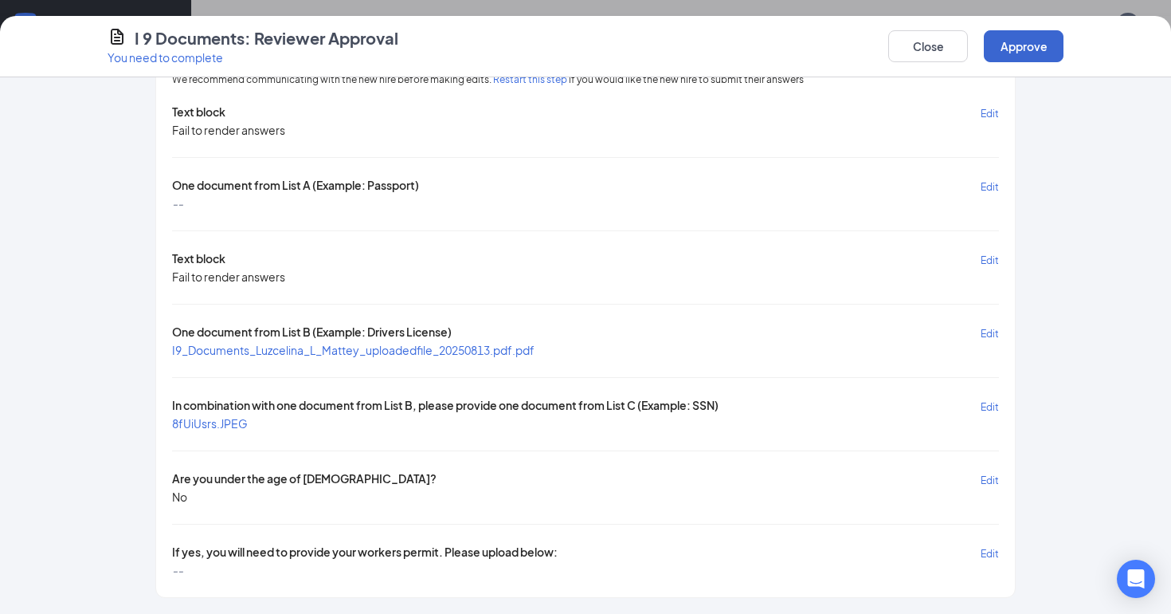
click at [1013, 53] on button "Approve" at bounding box center [1024, 46] width 80 height 32
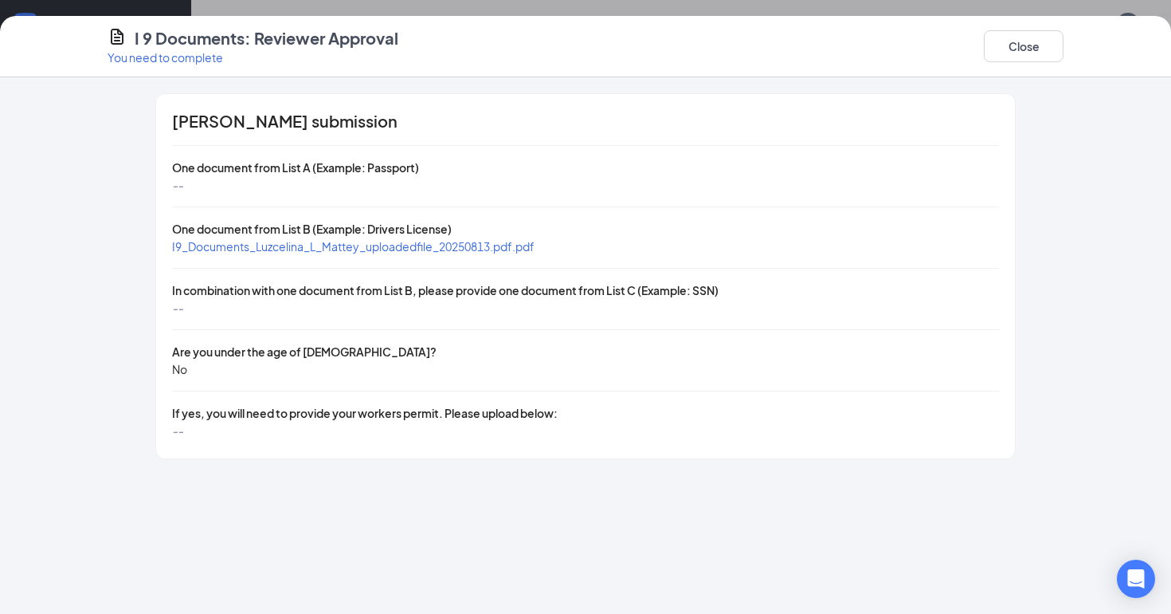
scroll to position [0, 0]
click at [1002, 53] on button "Close" at bounding box center [1024, 46] width 80 height 32
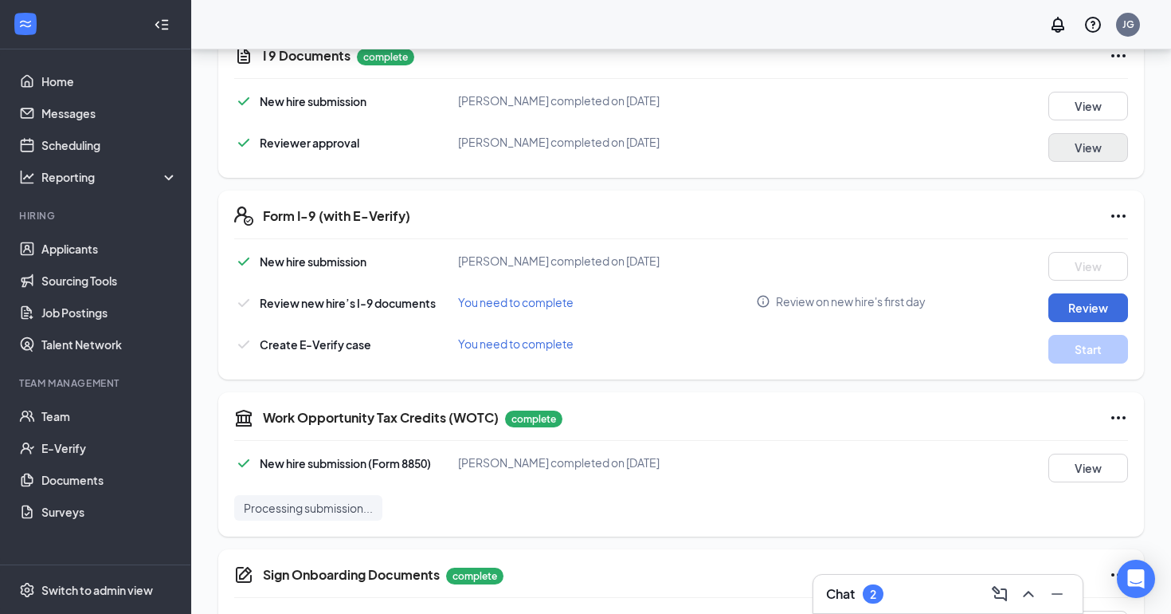
click at [1076, 151] on button "View" at bounding box center [1089, 147] width 80 height 29
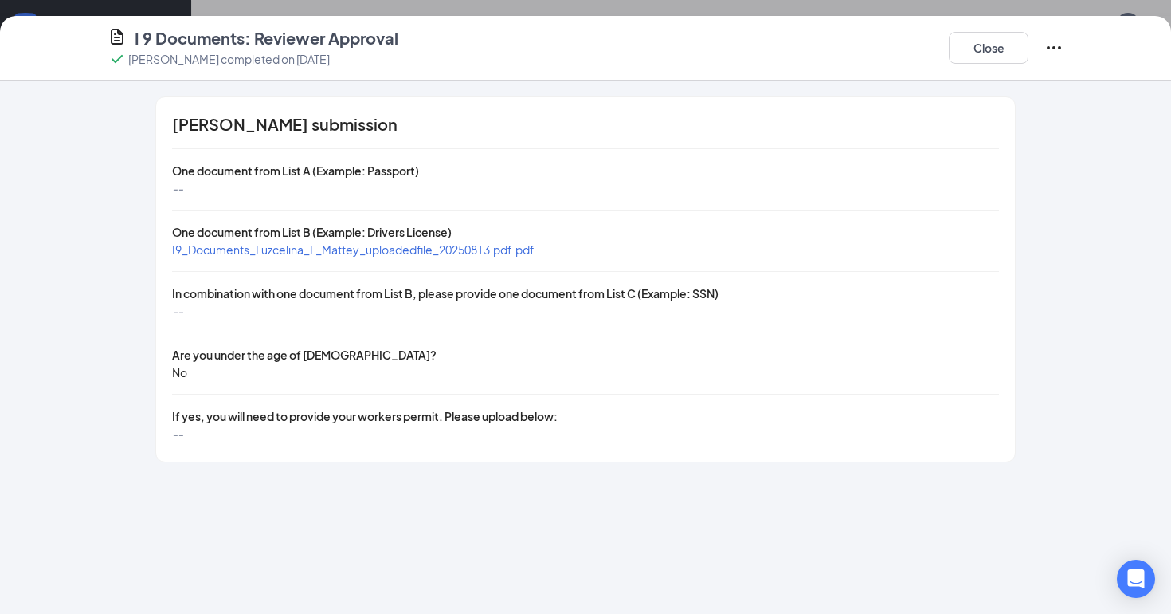
click at [375, 330] on div "[PERSON_NAME] submission One document from List A (Example: Passport) -- One do…" at bounding box center [585, 279] width 859 height 364
click at [359, 308] on div "--" at bounding box center [585, 311] width 827 height 18
click at [359, 397] on div "[PERSON_NAME] submission One document from List A (Example: Passport) -- One do…" at bounding box center [585, 279] width 859 height 364
click at [1001, 57] on button "Close" at bounding box center [989, 48] width 80 height 32
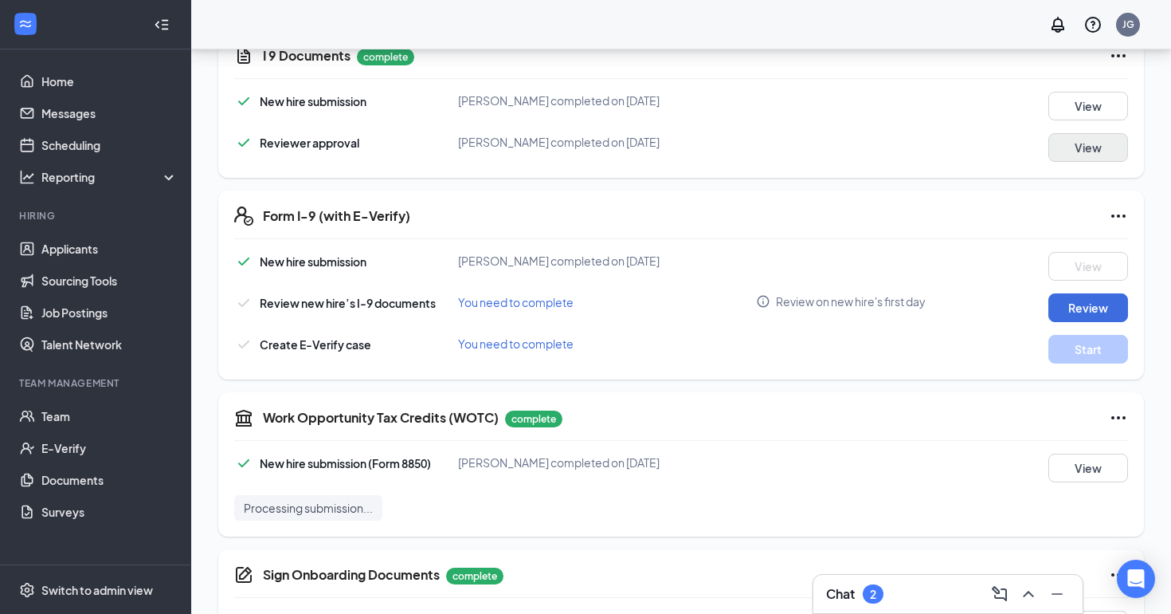
click at [1085, 143] on button "View" at bounding box center [1089, 147] width 80 height 29
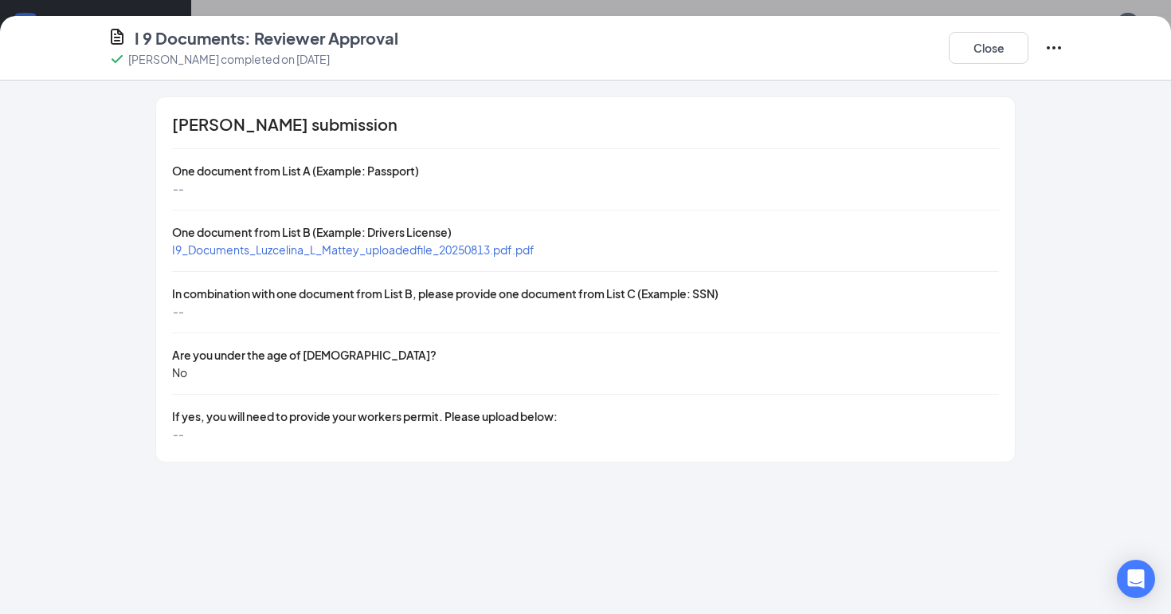
click at [1046, 51] on icon "Ellipses" at bounding box center [1054, 47] width 19 height 19
click at [1080, 170] on div "[PERSON_NAME] submission One document from List A (Example: Passport) -- One do…" at bounding box center [586, 279] width 1020 height 366
click at [1003, 52] on button "Close" at bounding box center [989, 48] width 80 height 32
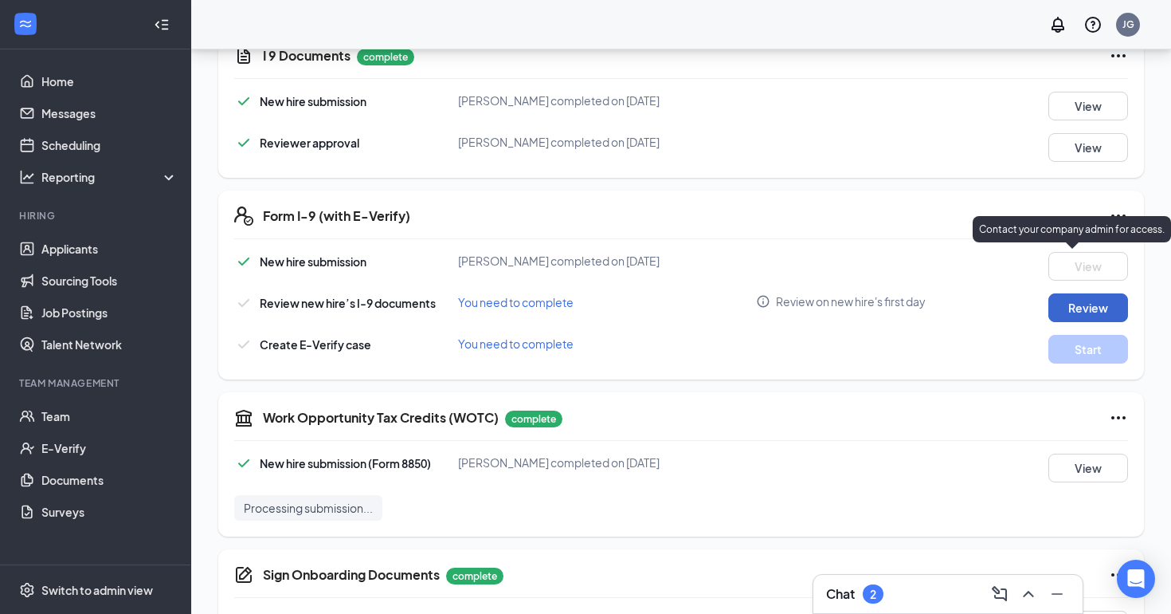
click at [1091, 304] on button "Review" at bounding box center [1089, 307] width 80 height 29
type input "[DATE]"
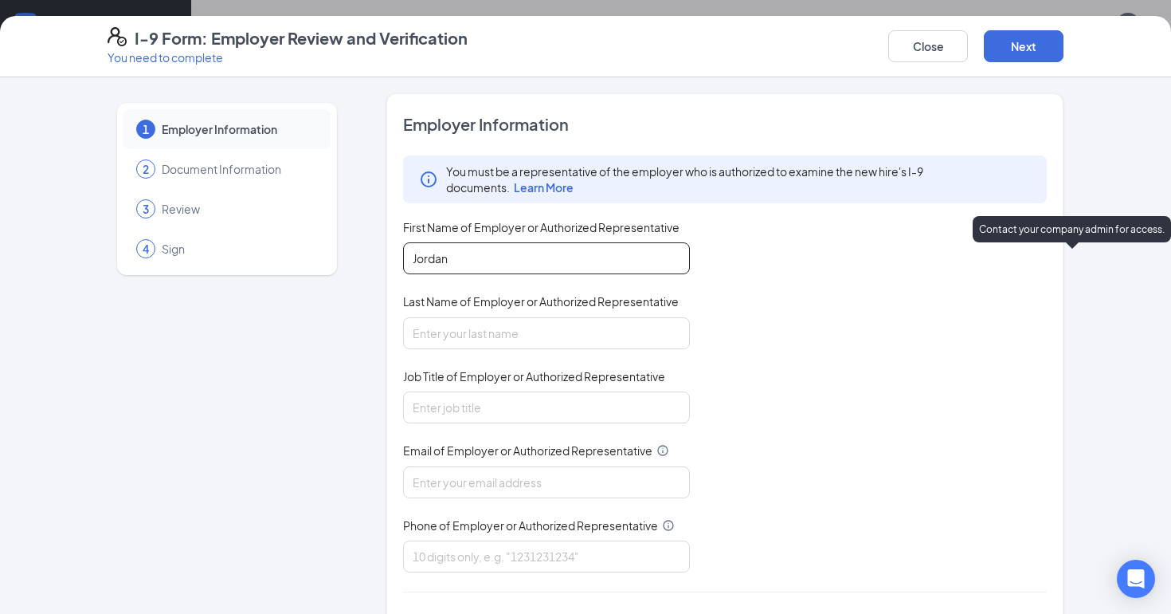
type input "Jordan"
type input "[PERSON_NAME]"
type input "Area Supervisor"
type input "J"
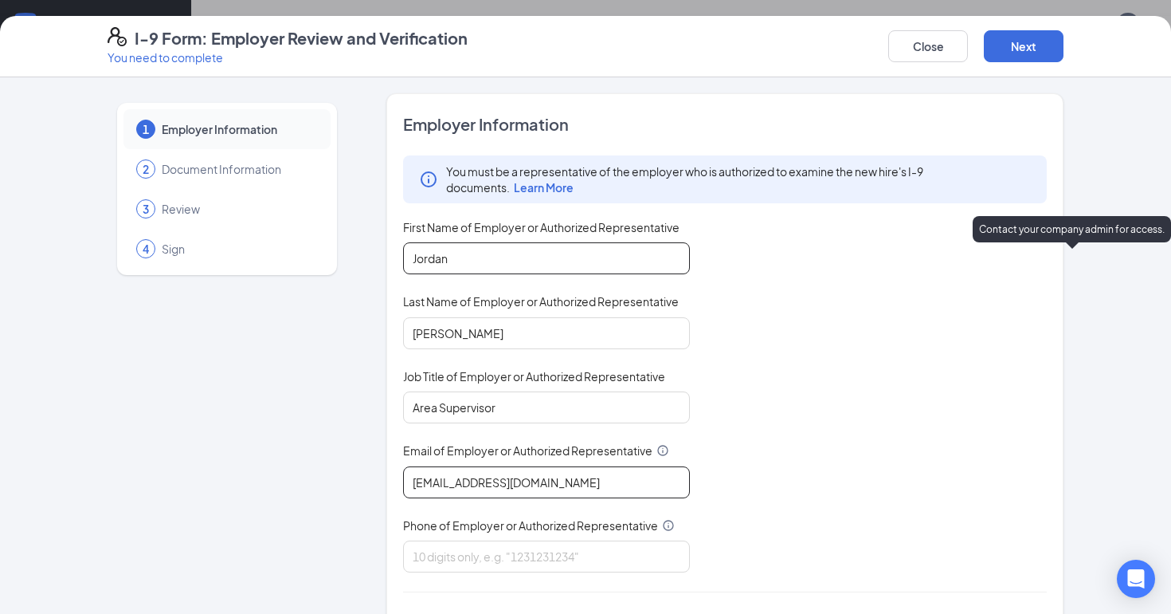
type input "[EMAIL_ADDRESS][DOMAIN_NAME]"
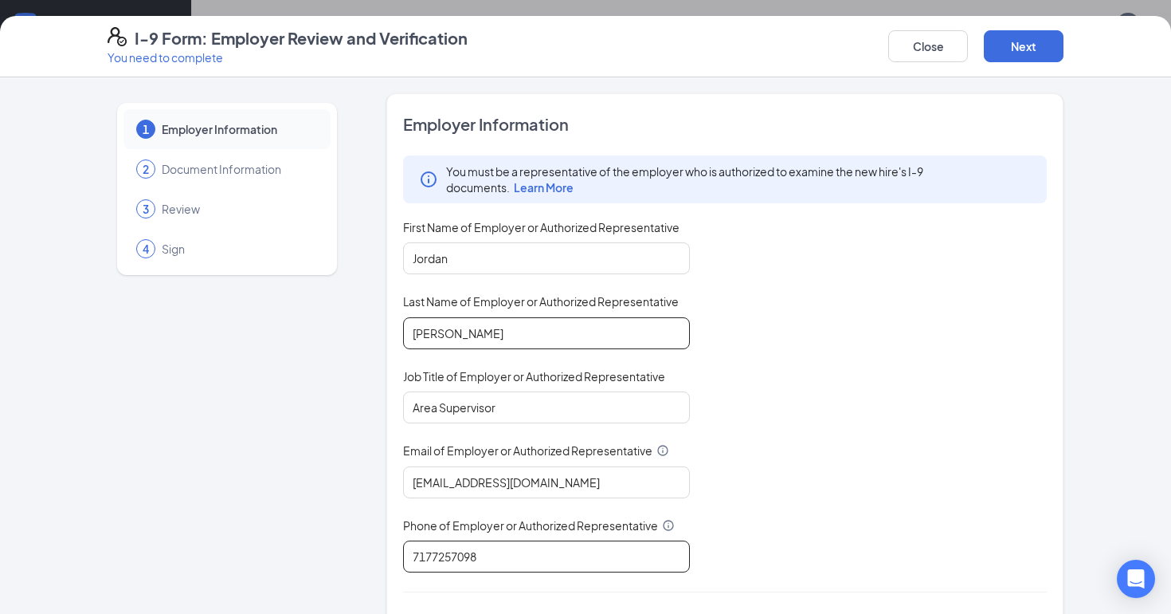
scroll to position [928, 0]
type input "7177257098"
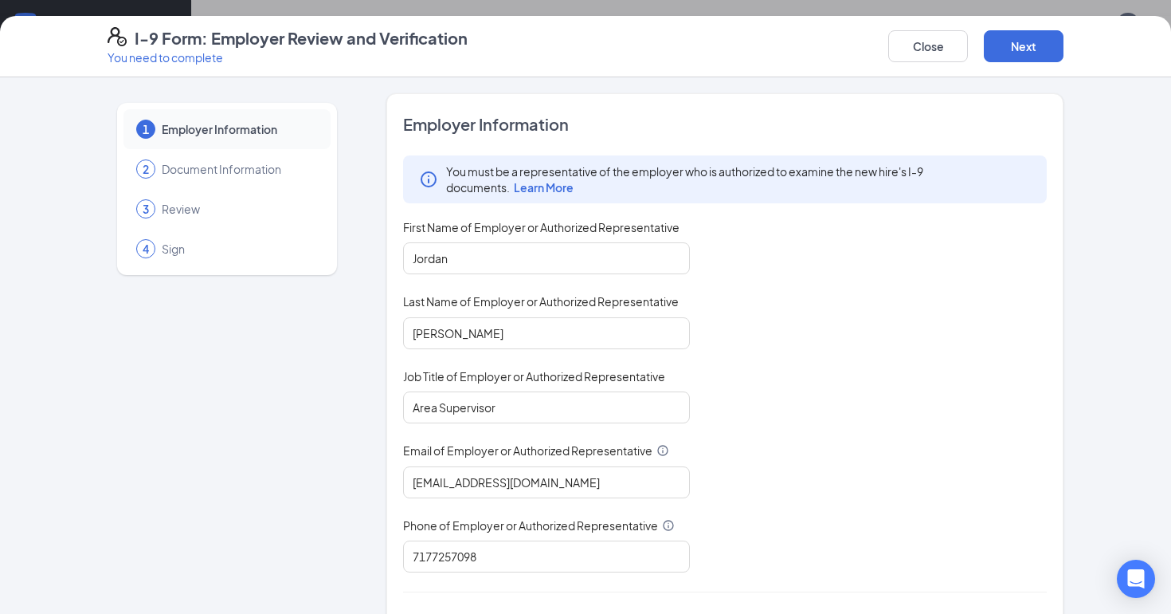
click at [826, 351] on div "You must be a representative of the employer who is authorized to examine the n…" at bounding box center [725, 363] width 644 height 417
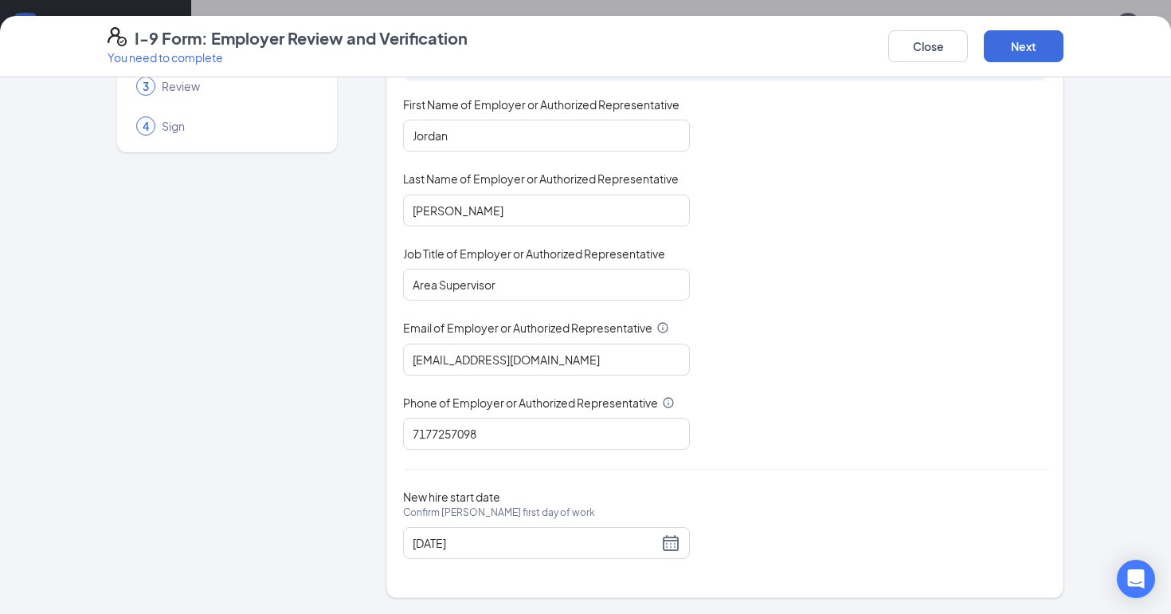
scroll to position [121, 0]
click at [1036, 57] on button "Next" at bounding box center [1024, 46] width 80 height 32
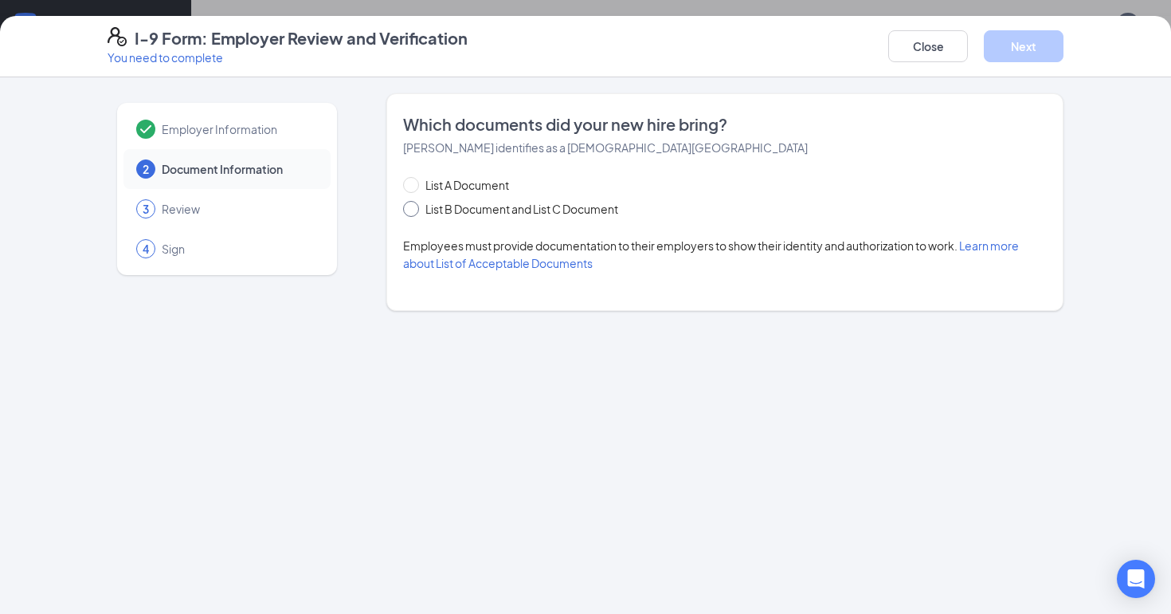
click at [545, 204] on span "List B Document and List C Document" at bounding box center [522, 209] width 206 height 18
click at [414, 204] on input "List B Document and List C Document" at bounding box center [408, 206] width 11 height 11
radio input "true"
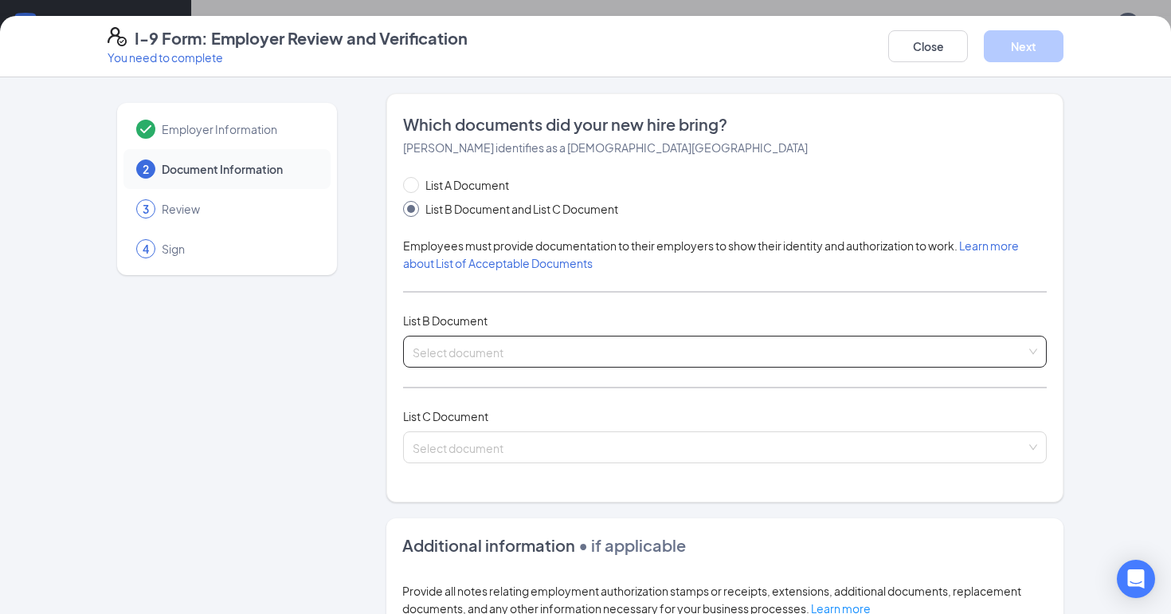
click at [514, 351] on input "search" at bounding box center [720, 348] width 614 height 24
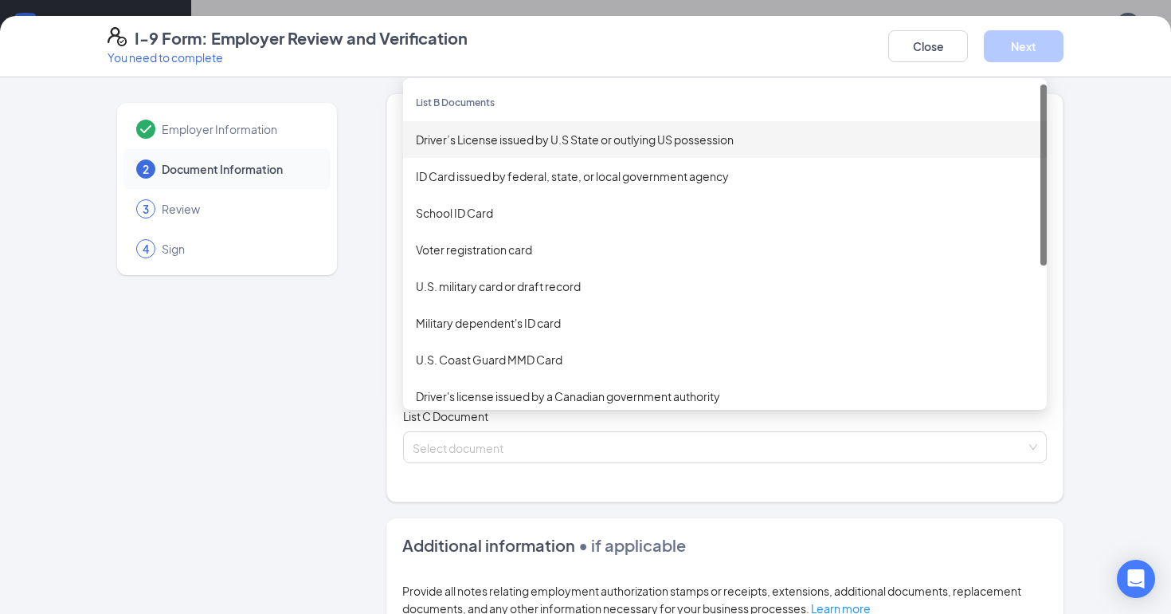
click at [503, 132] on div "Driver’s License issued by U.S State or outlying US possession" at bounding box center [725, 140] width 618 height 18
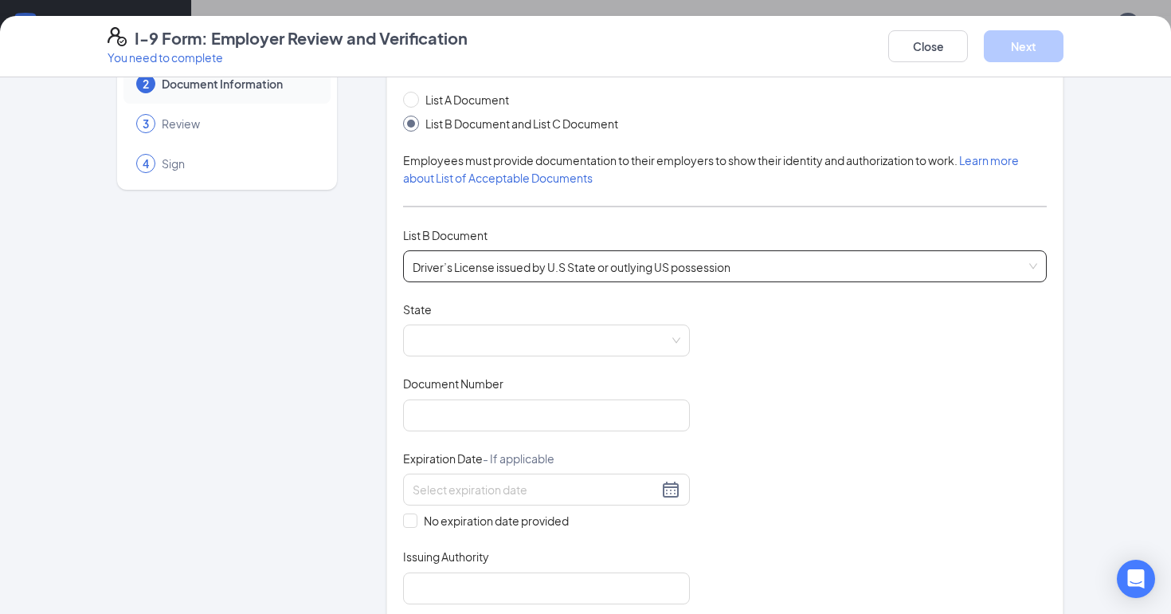
scroll to position [100, 0]
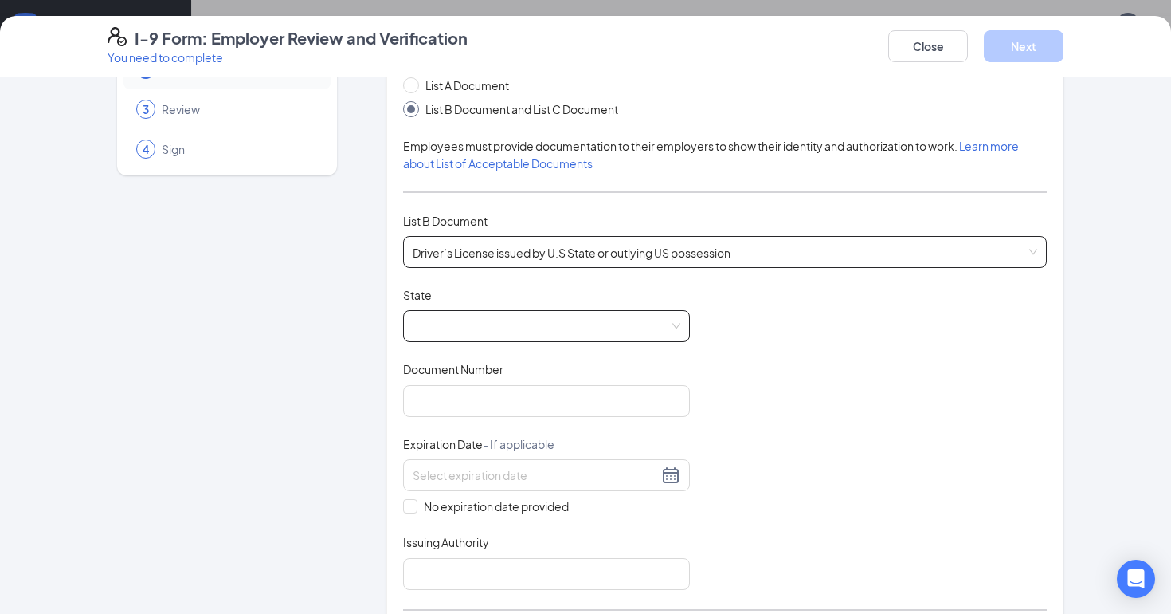
click at [469, 326] on span at bounding box center [547, 326] width 268 height 30
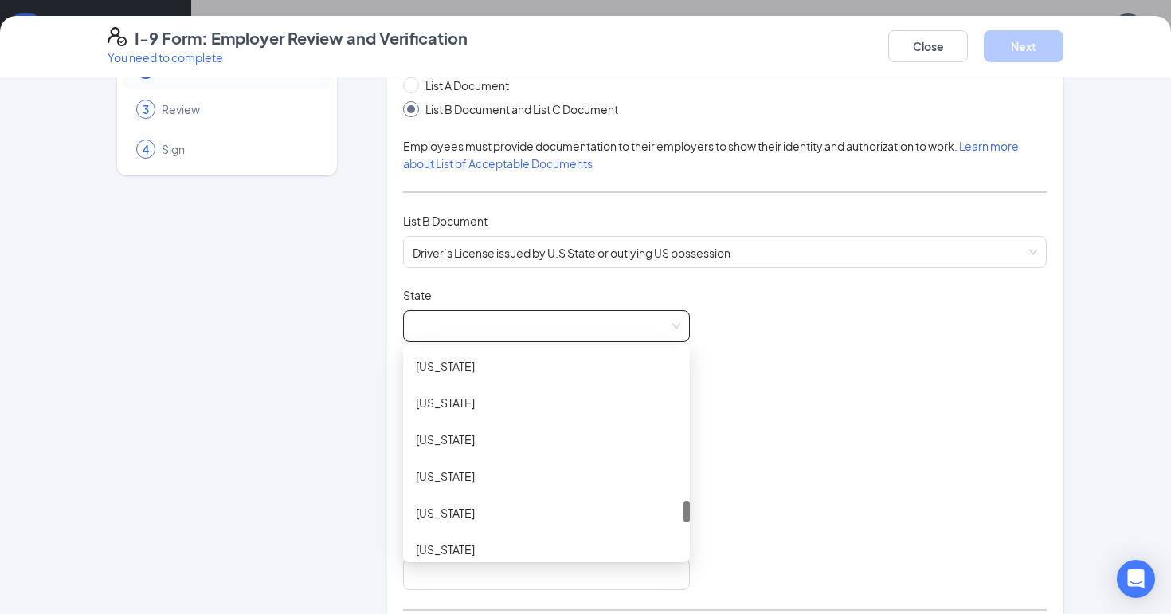
scroll to position [1435, 0]
click at [477, 447] on div "[US_STATE]" at bounding box center [546, 437] width 287 height 37
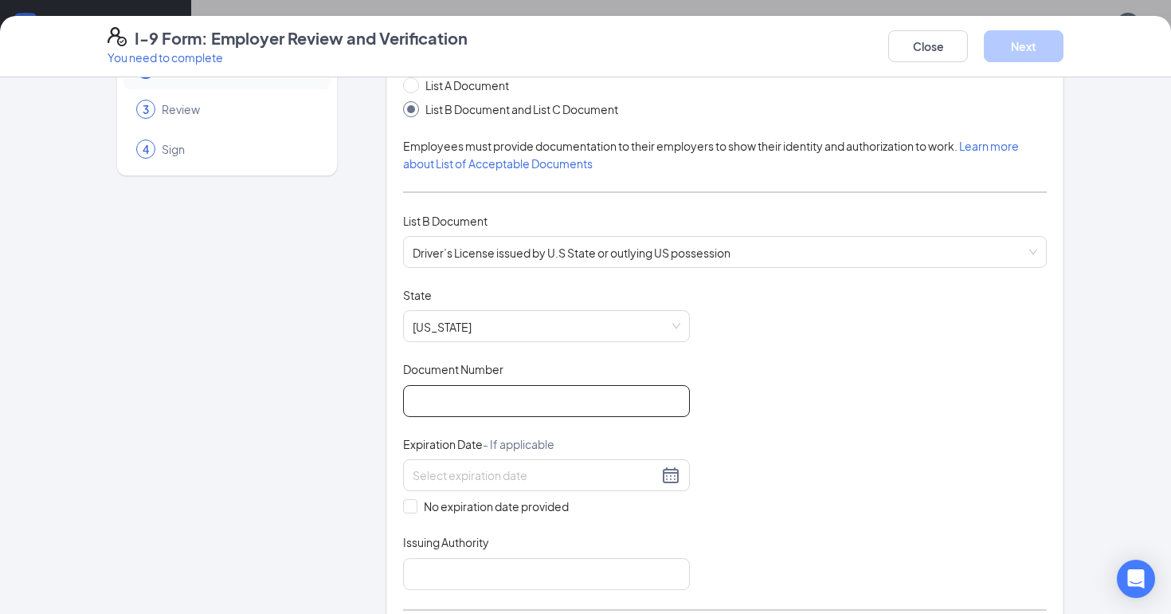
click at [497, 393] on input "Document Number" at bounding box center [546, 401] width 287 height 32
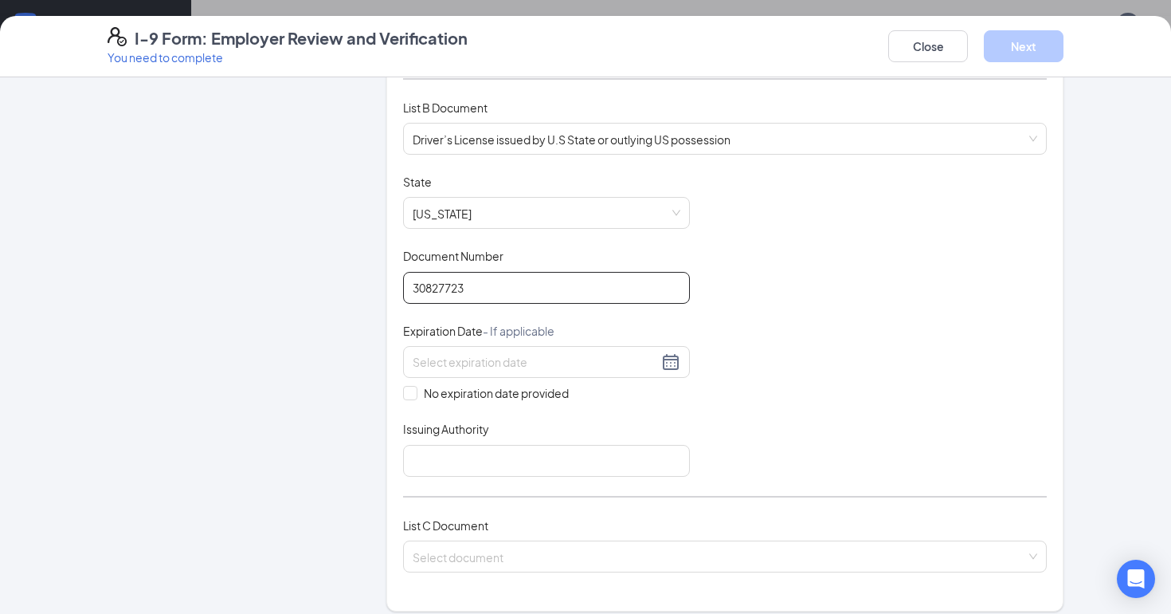
scroll to position [226, 0]
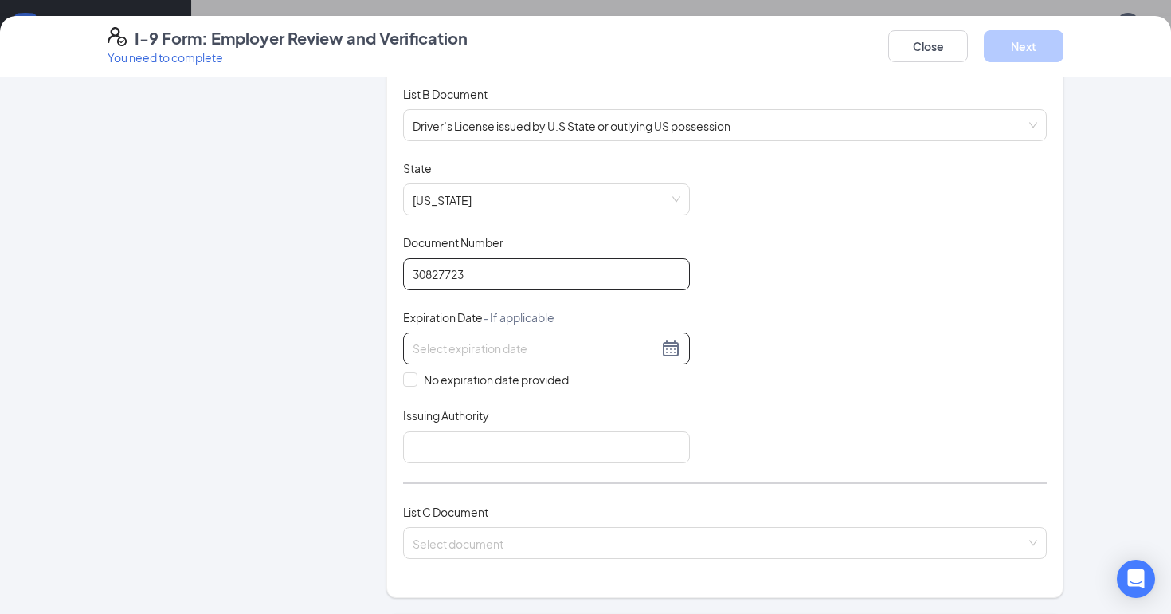
type input "30827723"
click at [622, 347] on input at bounding box center [535, 348] width 245 height 18
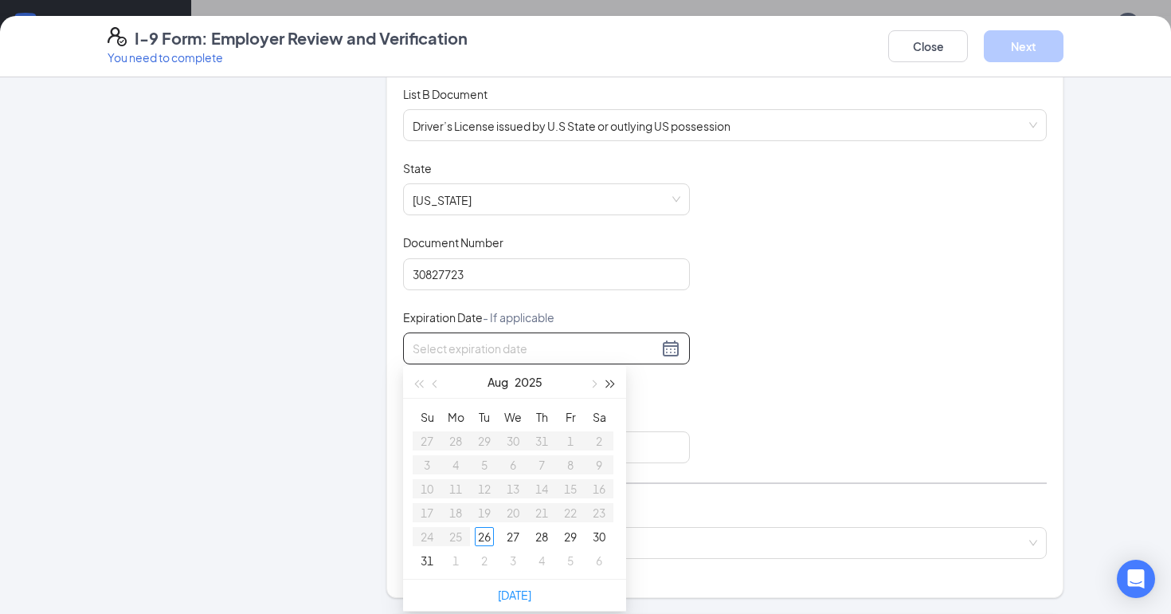
click at [611, 379] on button "button" at bounding box center [611, 382] width 18 height 32
click at [436, 386] on span "button" at bounding box center [437, 384] width 8 height 8
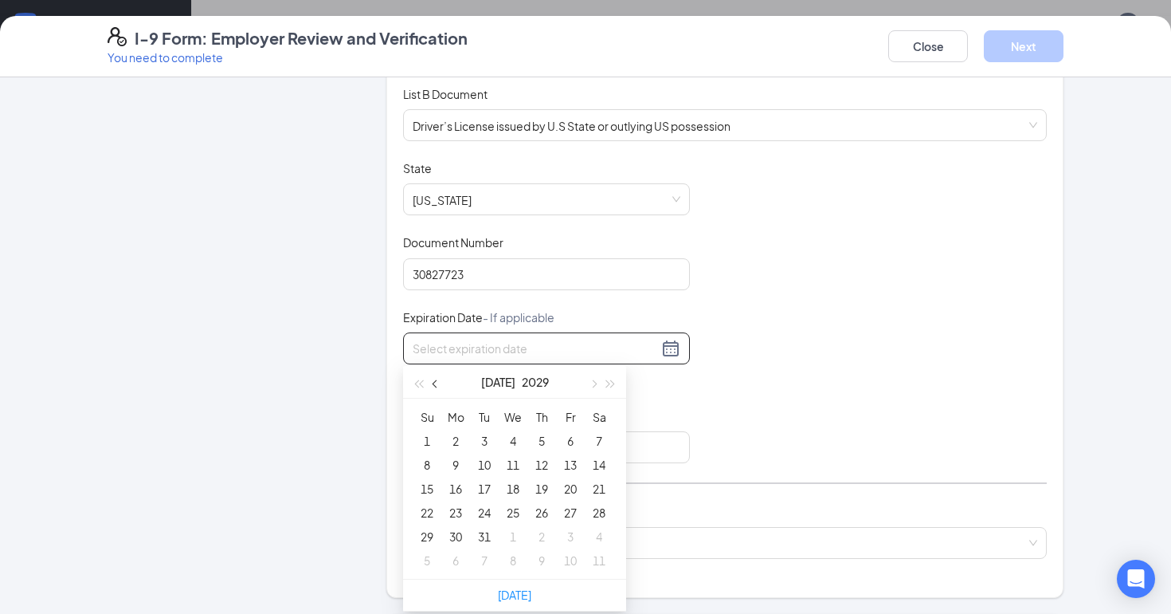
click at [436, 386] on span "button" at bounding box center [437, 384] width 8 height 8
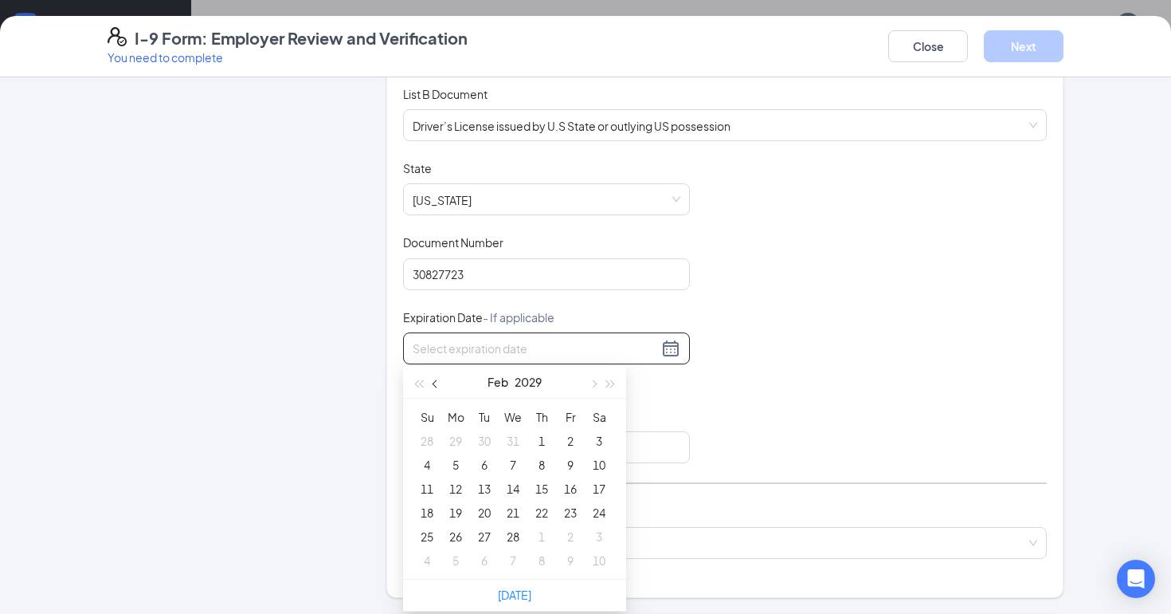
click at [436, 386] on span "button" at bounding box center [437, 384] width 8 height 8
click at [596, 382] on button "button" at bounding box center [593, 382] width 18 height 32
type input "[DATE]"
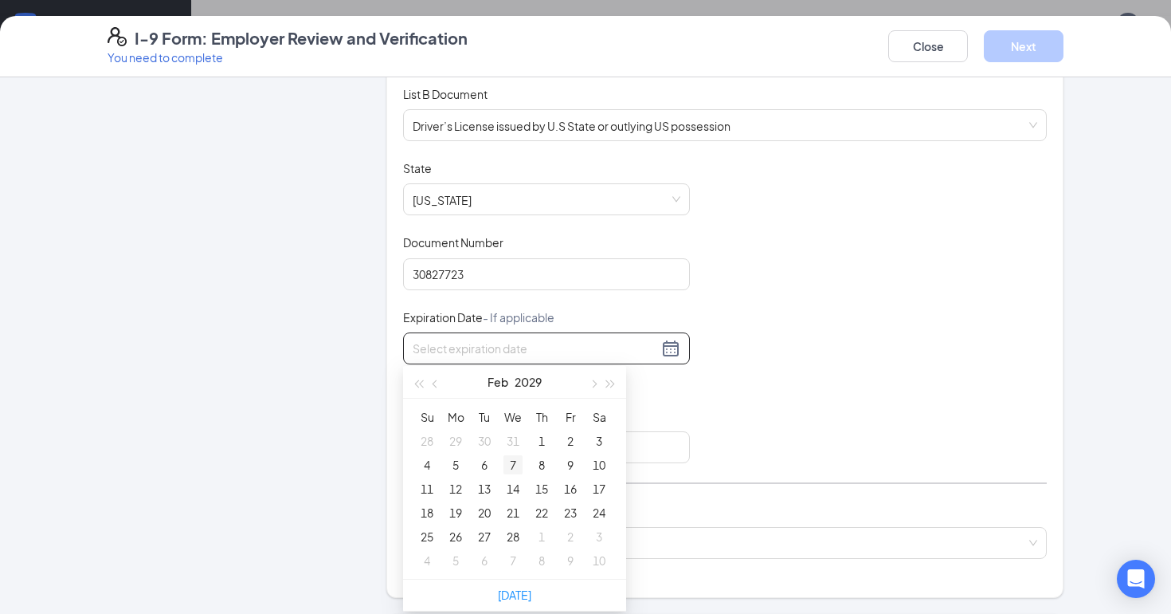
type input "[DATE]"
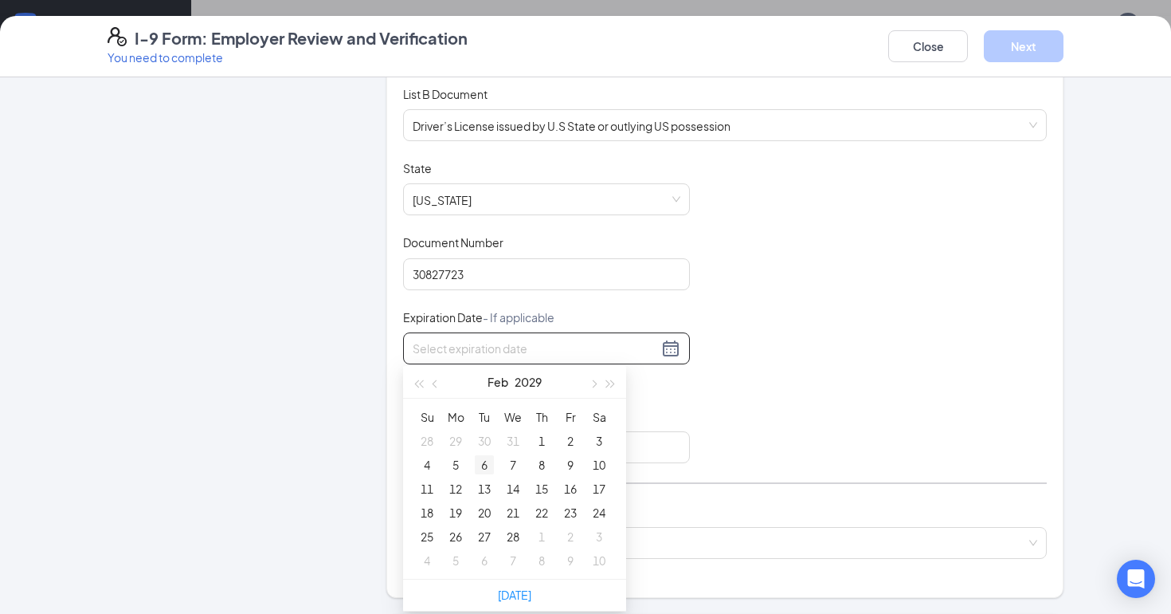
type input "[DATE]"
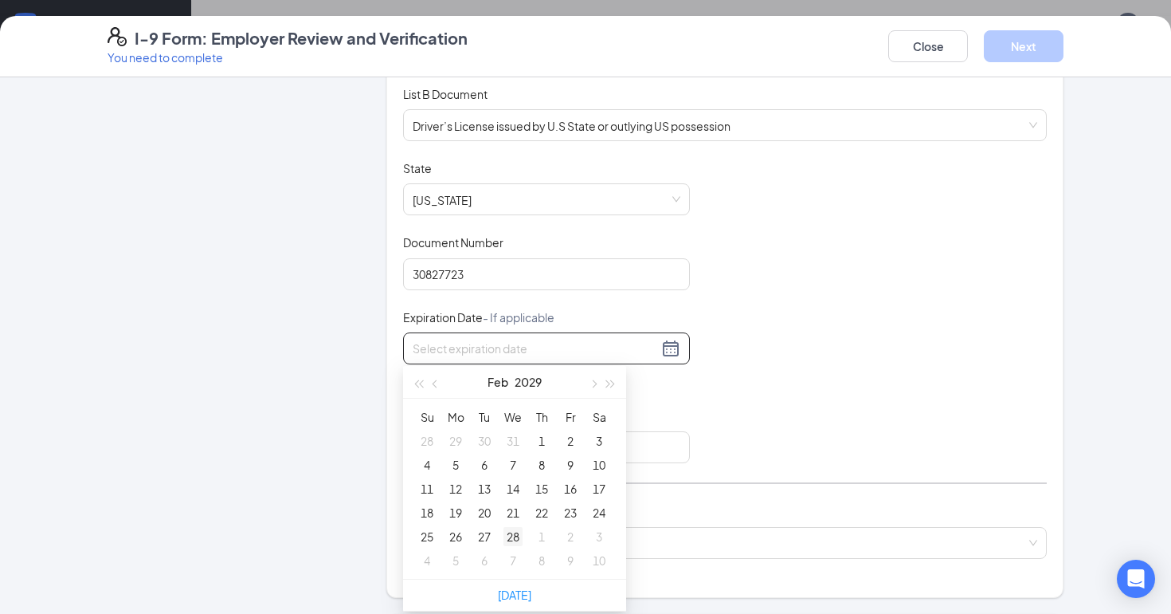
type input "[DATE]"
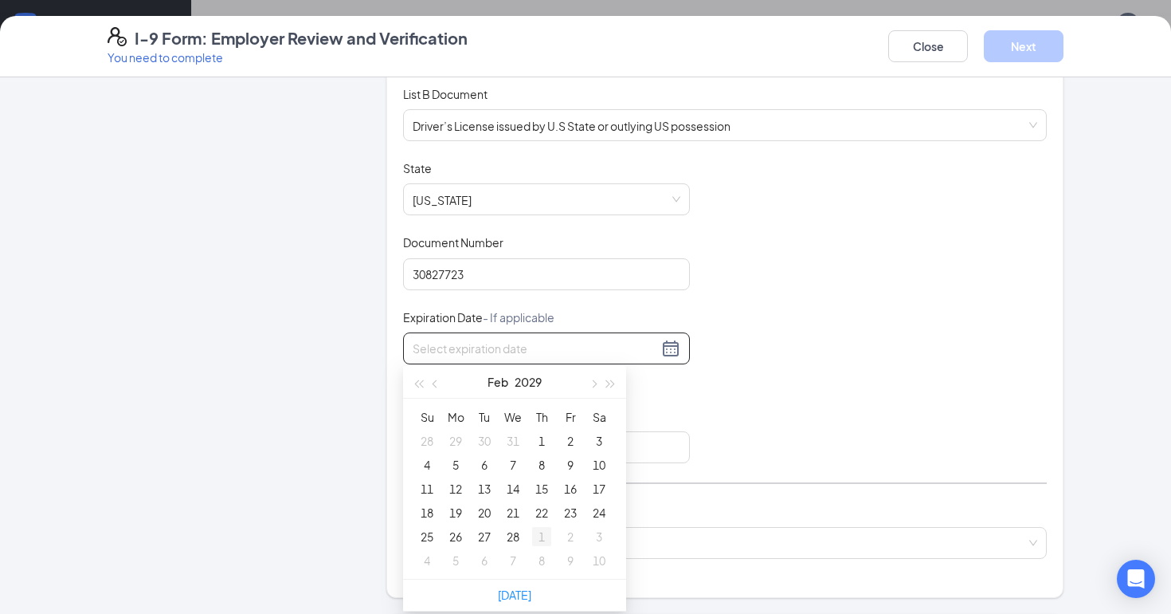
type input "[DATE]"
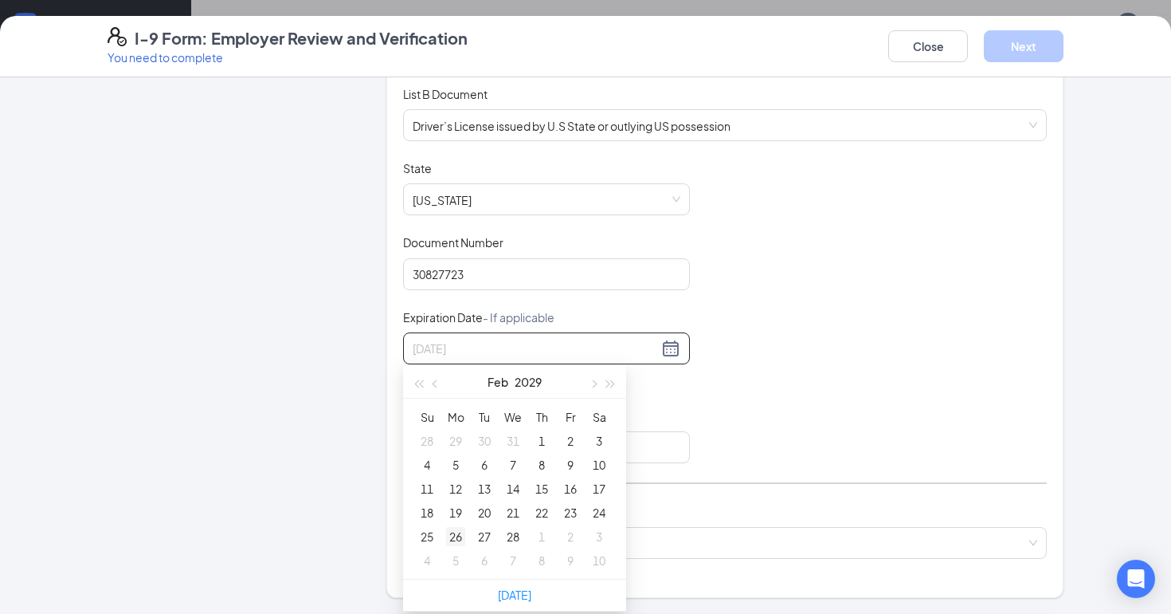
click at [455, 539] on div "26" at bounding box center [455, 536] width 19 height 19
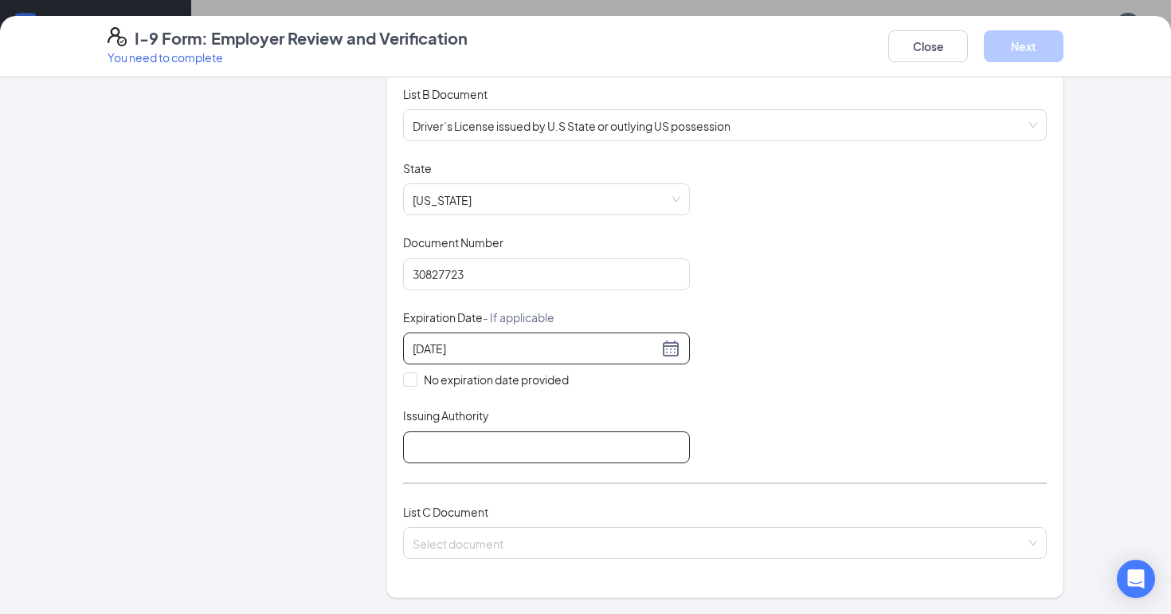
click at [536, 449] on input "Issuing Authority" at bounding box center [546, 447] width 287 height 32
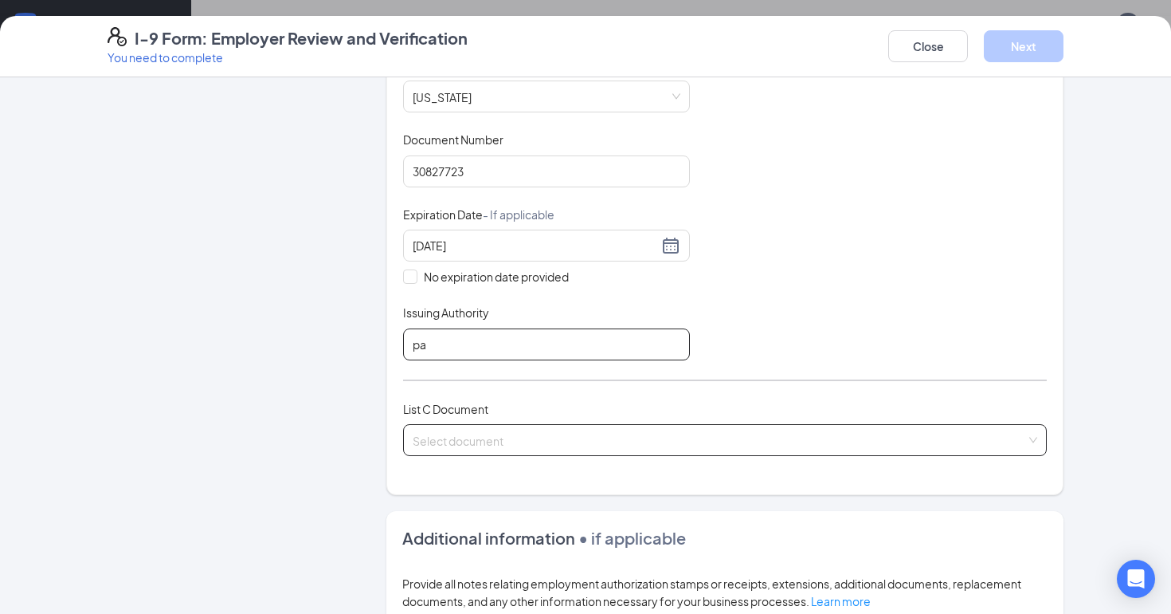
type input "pa"
click at [528, 436] on input "search" at bounding box center [720, 437] width 614 height 24
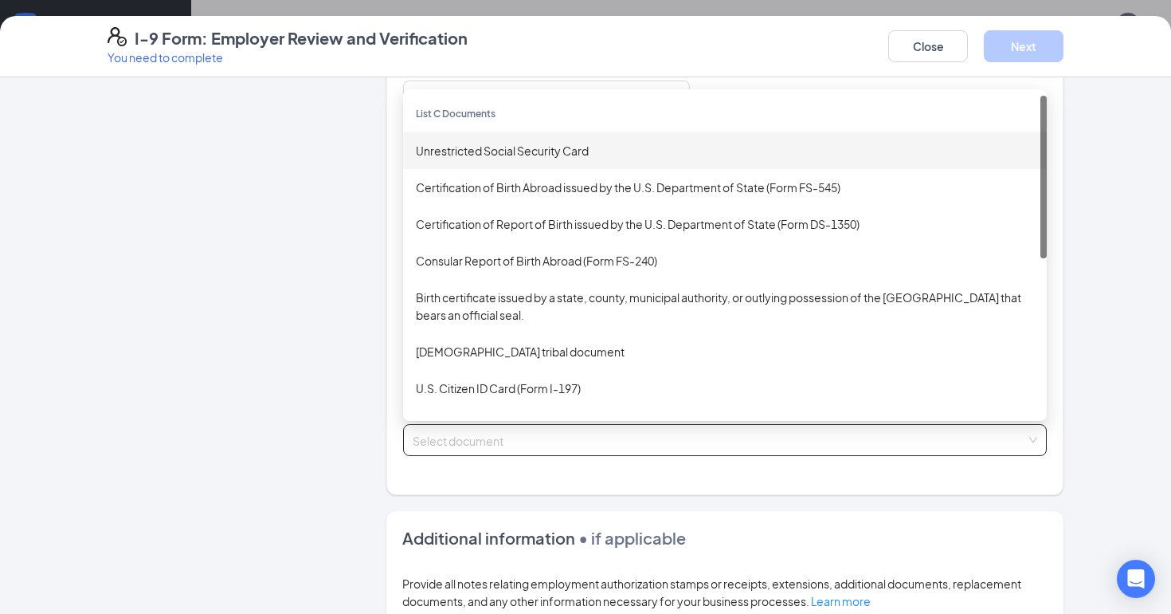
click at [506, 147] on div "Unrestricted Social Security Card" at bounding box center [725, 151] width 618 height 18
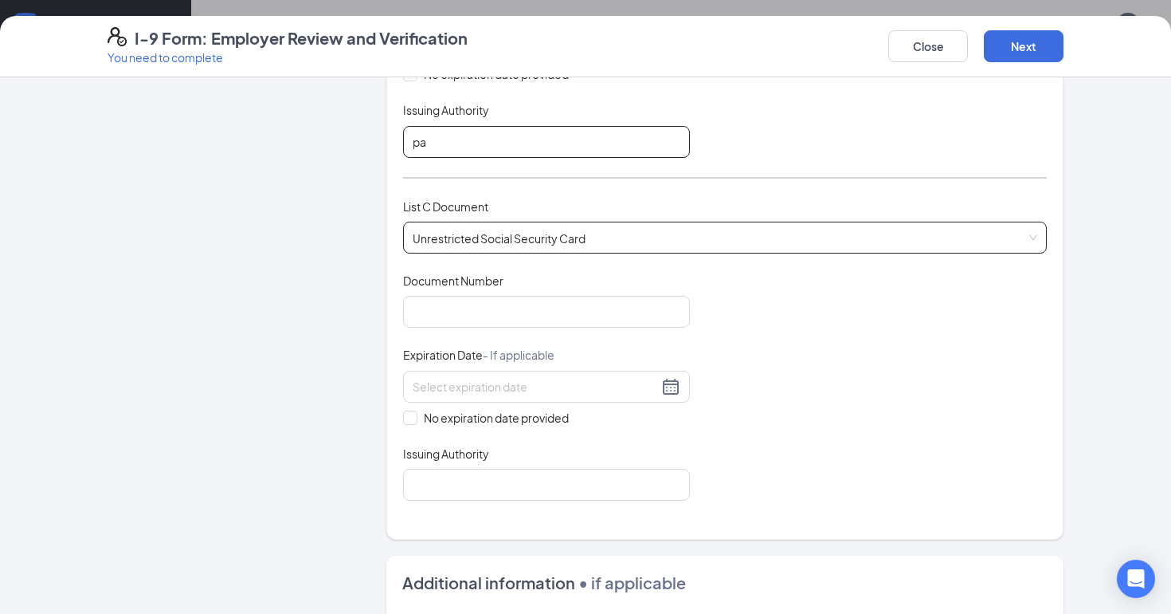
scroll to position [544, 0]
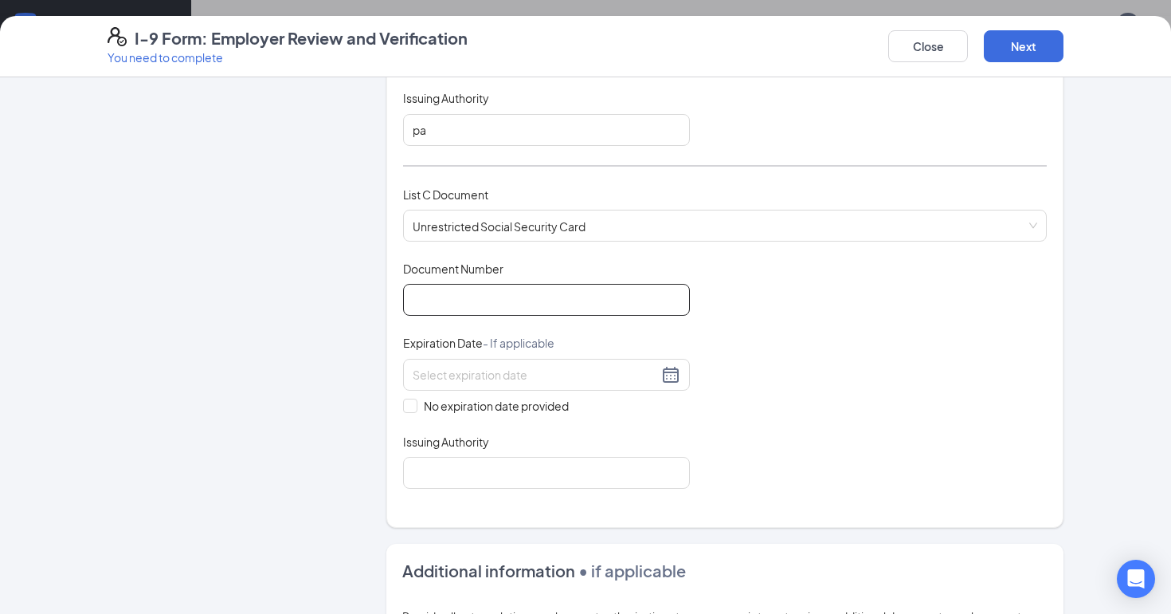
click at [461, 302] on input "Document Number" at bounding box center [546, 300] width 287 height 32
type input "052869066"
click at [451, 402] on span "No expiration date provided" at bounding box center [497, 406] width 158 height 18
click at [414, 402] on input "No expiration date provided" at bounding box center [408, 403] width 11 height 11
checkbox input "true"
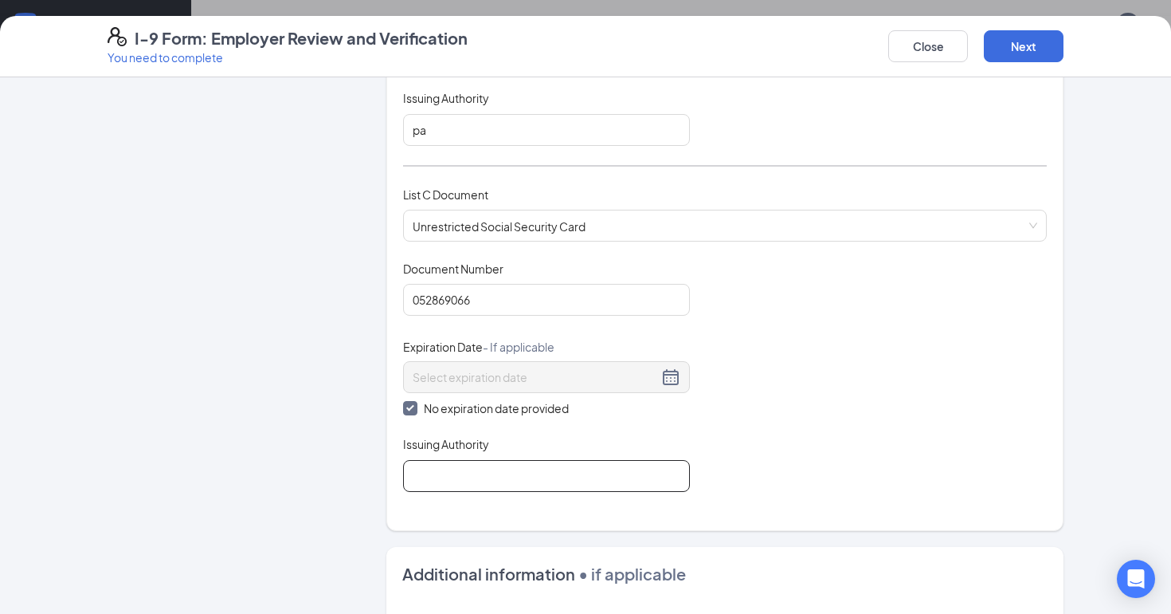
click at [493, 473] on input "Issuing Authority" at bounding box center [546, 476] width 287 height 32
type input "PA"
click at [1010, 51] on button "Next" at bounding box center [1024, 46] width 80 height 32
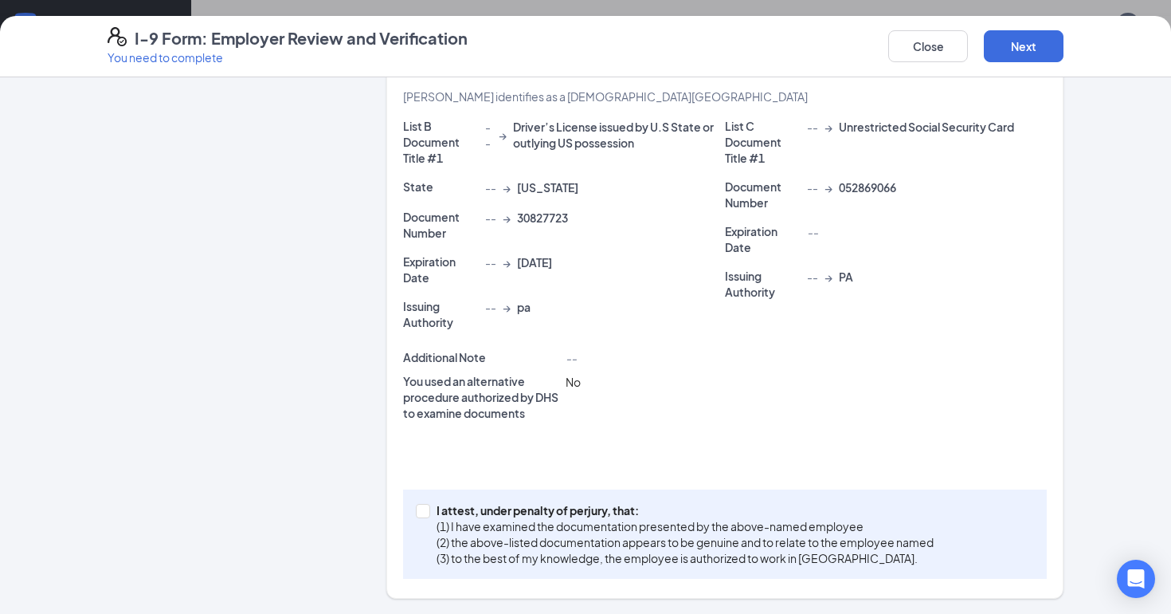
scroll to position [990, 0]
click at [483, 511] on p "I attest, under penalty of perjury, that:" at bounding box center [685, 510] width 497 height 16
click at [427, 511] on input "I attest, under penalty of [PERSON_NAME], that: (1) I have examined the documen…" at bounding box center [421, 509] width 11 height 11
checkbox input "true"
click at [1011, 51] on button "Next" at bounding box center [1024, 46] width 80 height 32
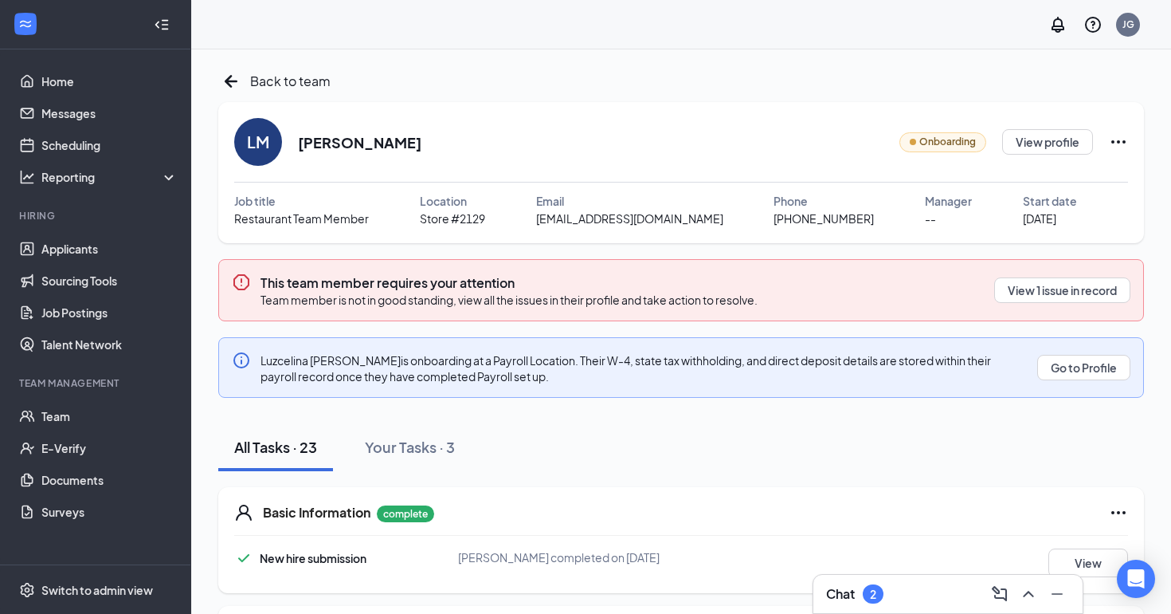
scroll to position [0, 0]
drag, startPoint x: 297, startPoint y: 141, endPoint x: 430, endPoint y: 158, distance: 134.1
click at [430, 158] on div "[PERSON_NAME] Onboarding View profile" at bounding box center [681, 142] width 894 height 48
copy h2 "[PERSON_NAME]"
